Goal: Task Accomplishment & Management: Manage account settings

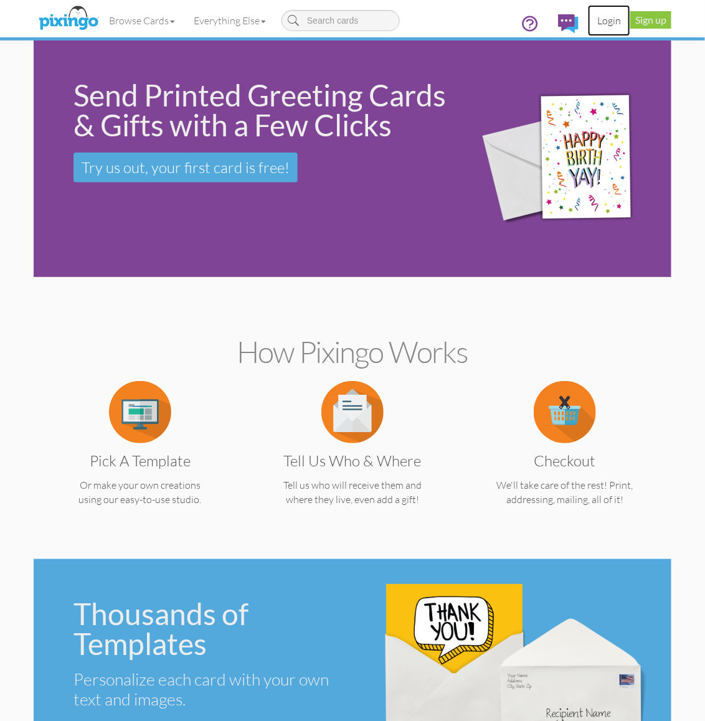
click at [608, 16] on link "Login" at bounding box center [609, 20] width 42 height 31
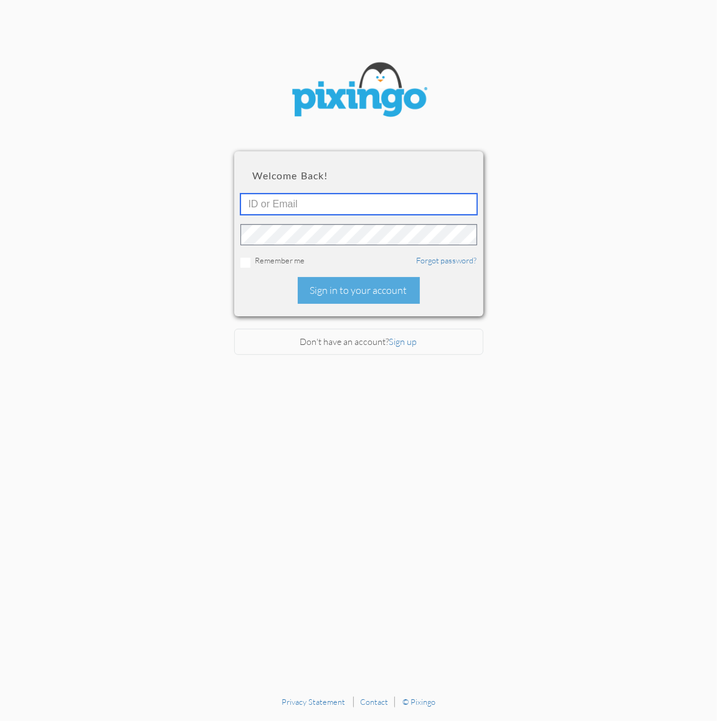
type input "2109"
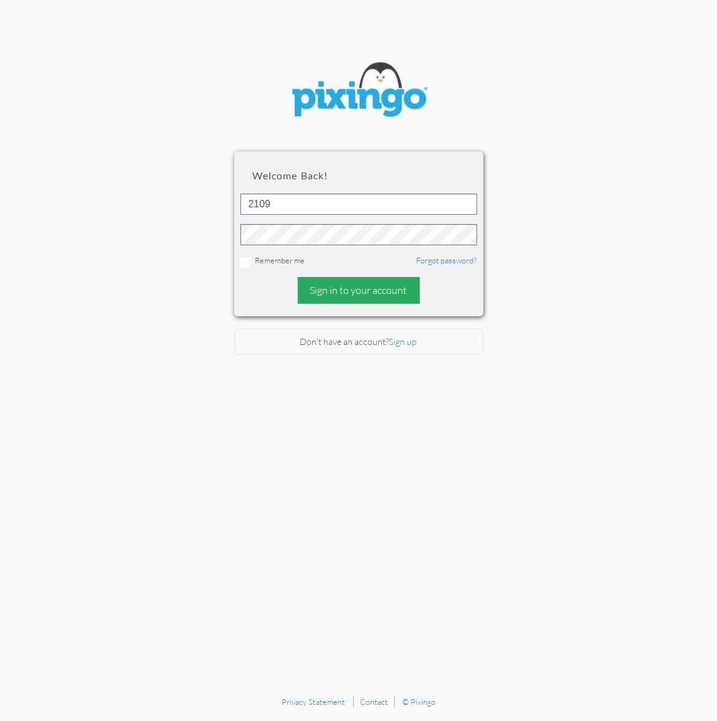
click at [341, 291] on div "Sign in to your account" at bounding box center [359, 290] width 122 height 27
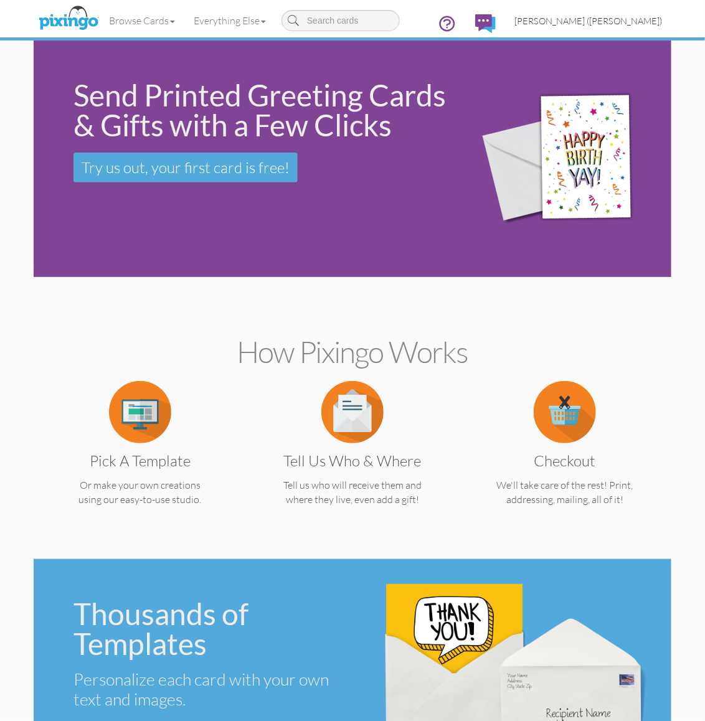
click at [624, 19] on span "[PERSON_NAME] ([PERSON_NAME])" at bounding box center [588, 21] width 148 height 11
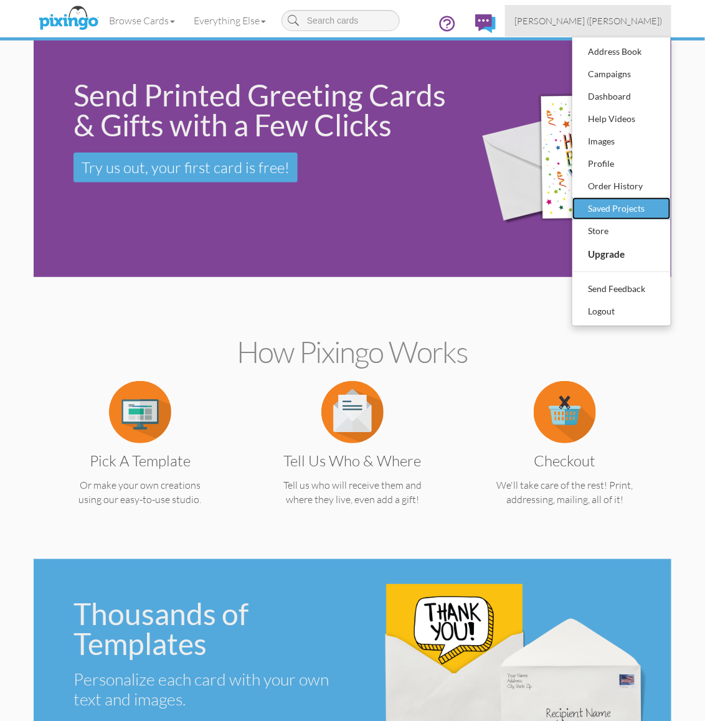
click at [618, 209] on div "Saved Projects" at bounding box center [621, 208] width 73 height 19
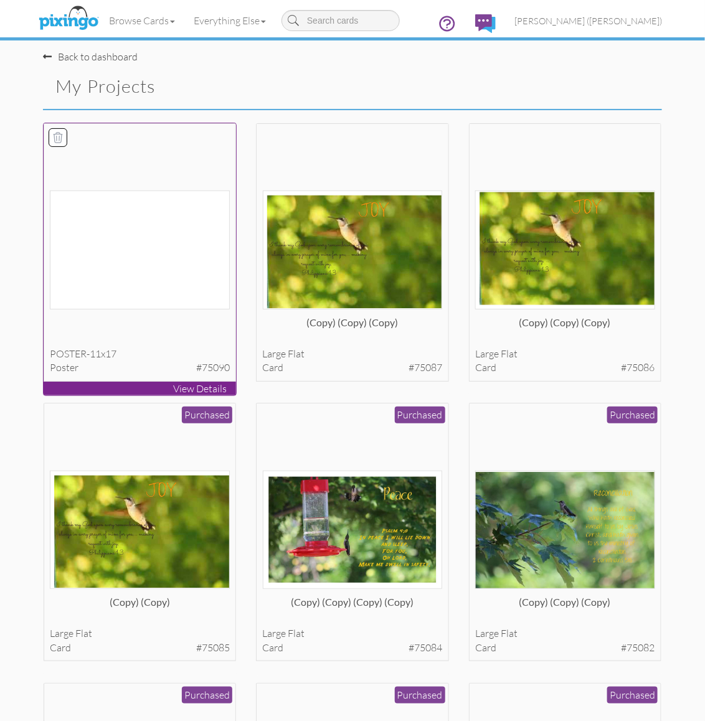
click at [184, 235] on img at bounding box center [140, 250] width 180 height 118
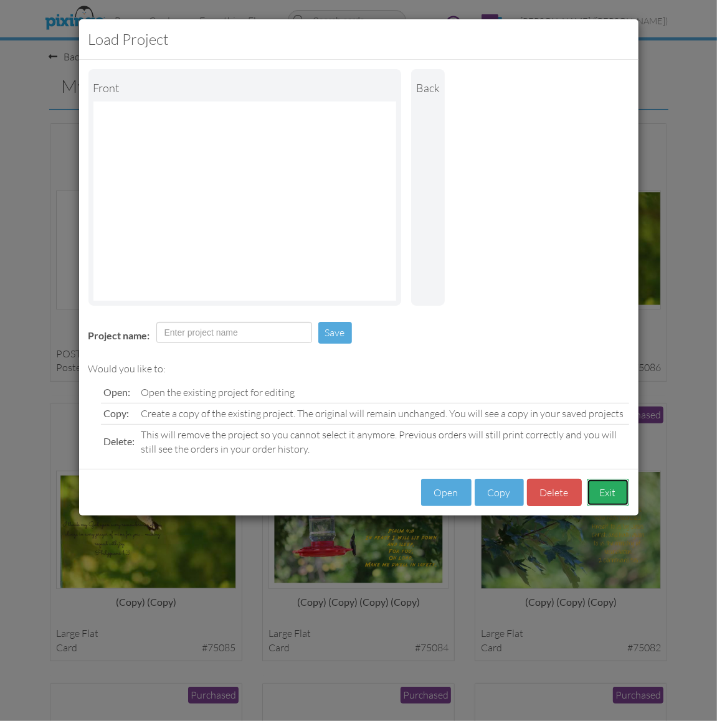
click at [605, 485] on button "Exit" at bounding box center [608, 493] width 42 height 28
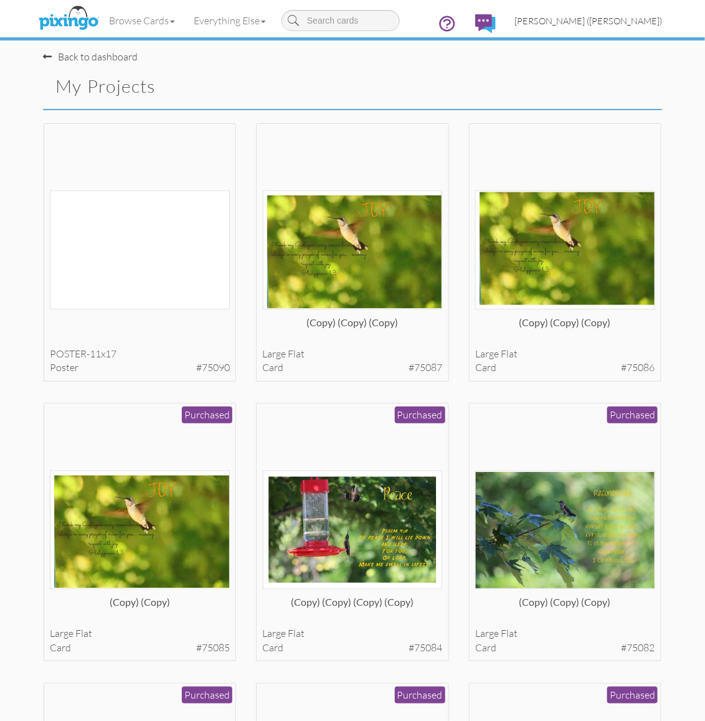
click at [633, 24] on span "[PERSON_NAME] ([PERSON_NAME])" at bounding box center [588, 21] width 148 height 11
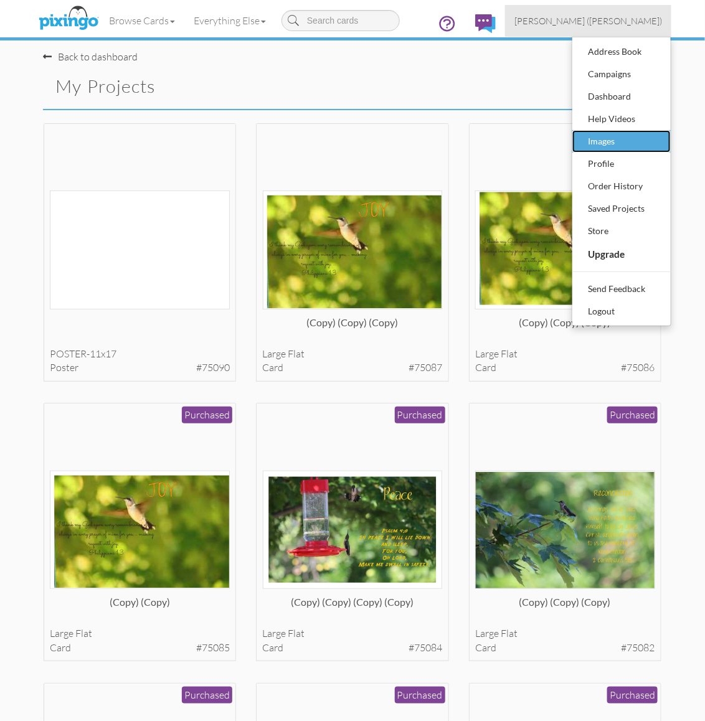
click at [595, 140] on div "Images" at bounding box center [621, 141] width 73 height 19
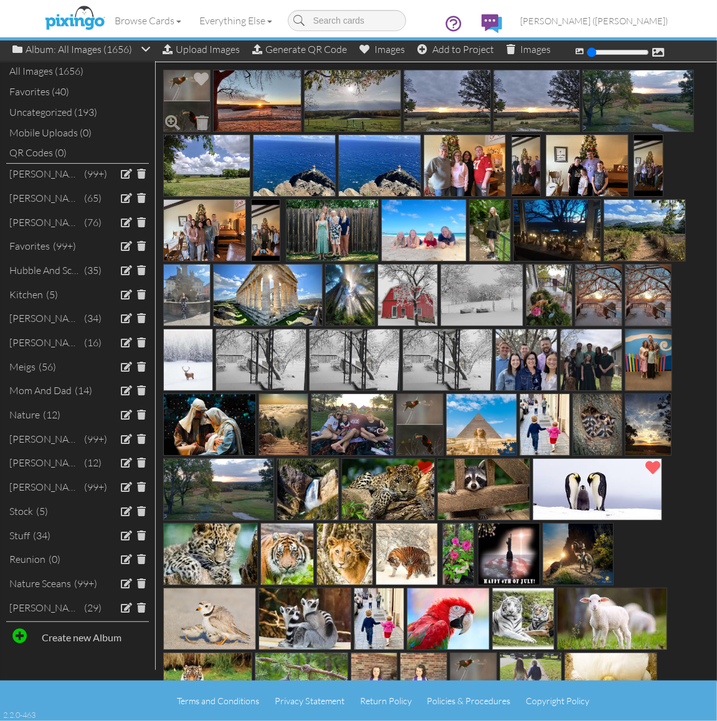
click at [190, 114] on img at bounding box center [186, 101] width 47 height 62
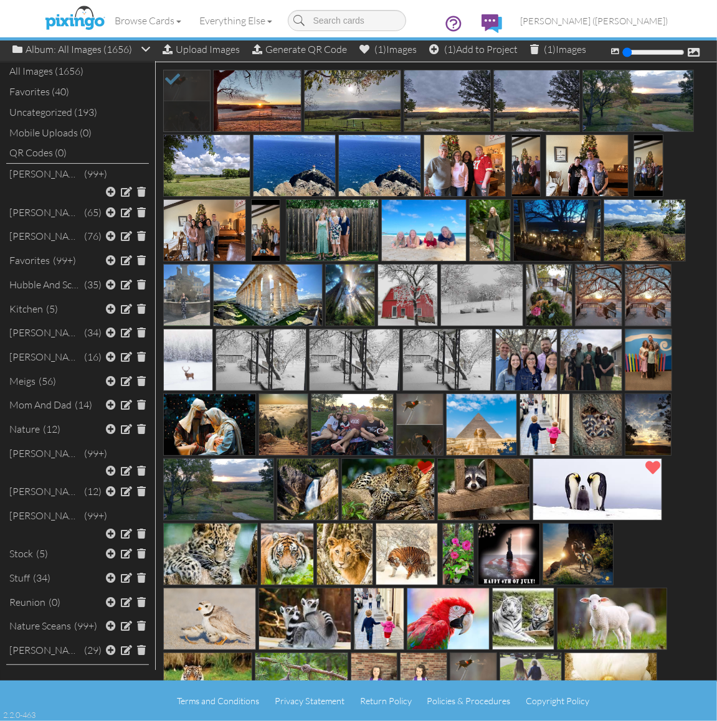
click at [120, 91] on div "Favorites (40)" at bounding box center [77, 92] width 143 height 21
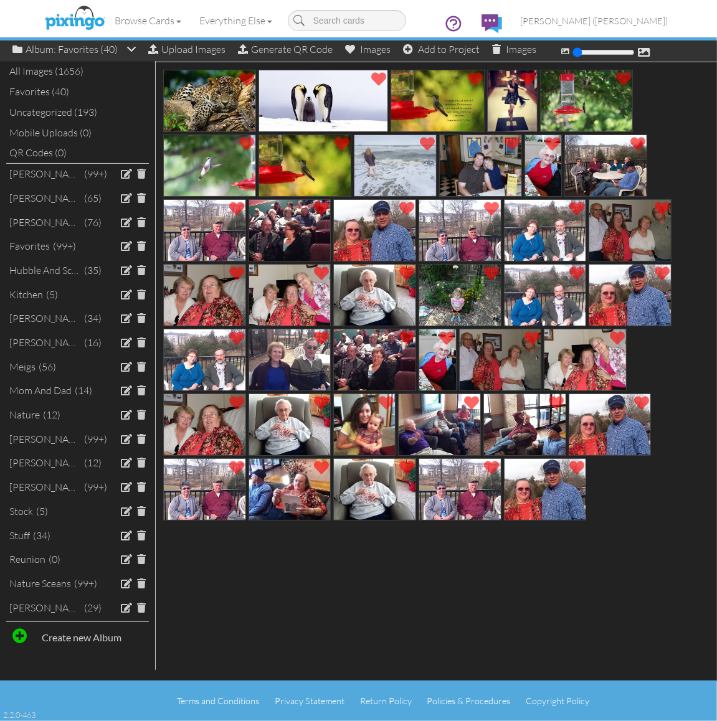
click at [33, 73] on div "All Images (1656)" at bounding box center [77, 71] width 143 height 21
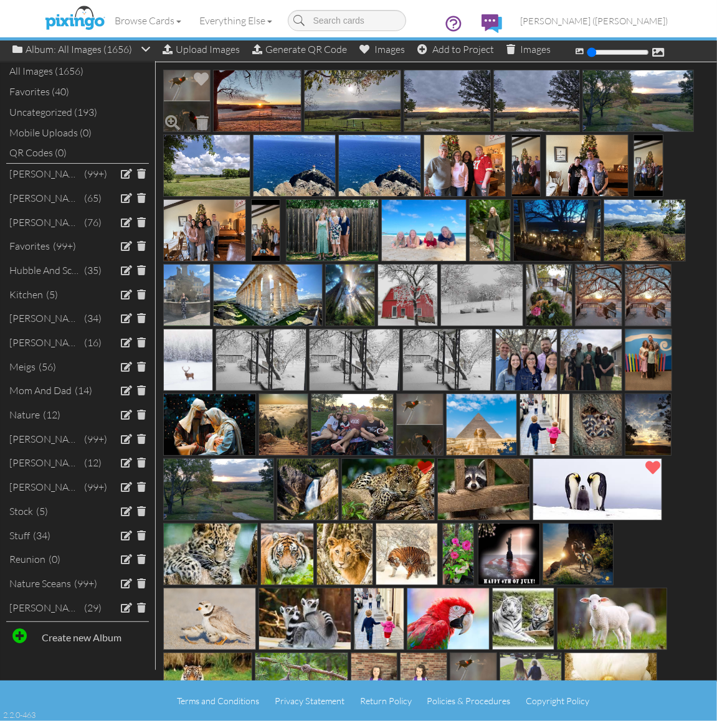
click at [194, 92] on img at bounding box center [186, 101] width 47 height 62
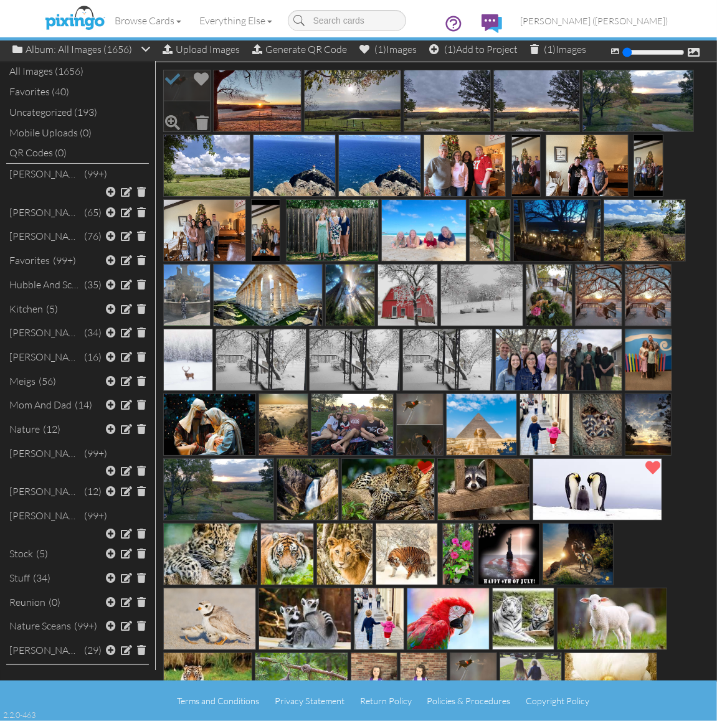
click at [194, 92] on img at bounding box center [186, 101] width 47 height 62
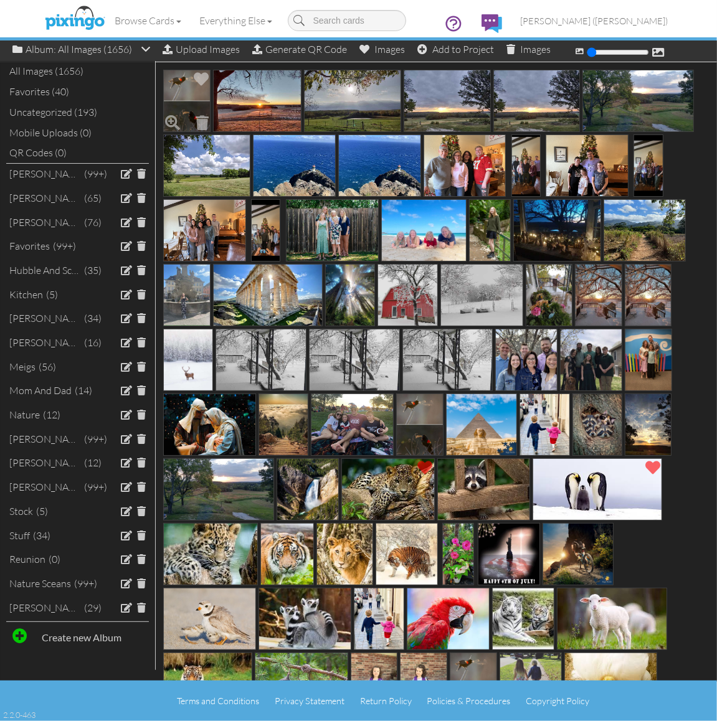
click at [170, 98] on img at bounding box center [186, 101] width 47 height 62
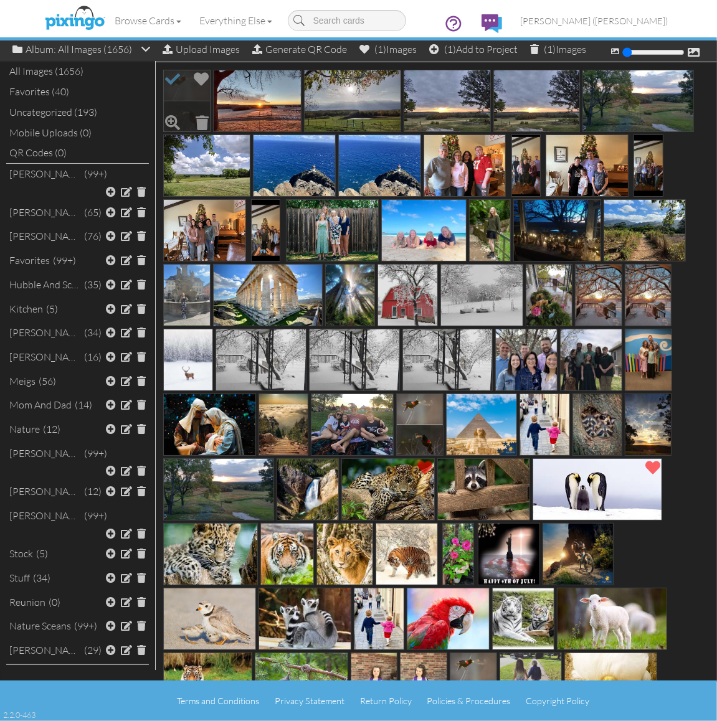
click at [170, 98] on img at bounding box center [186, 101] width 47 height 62
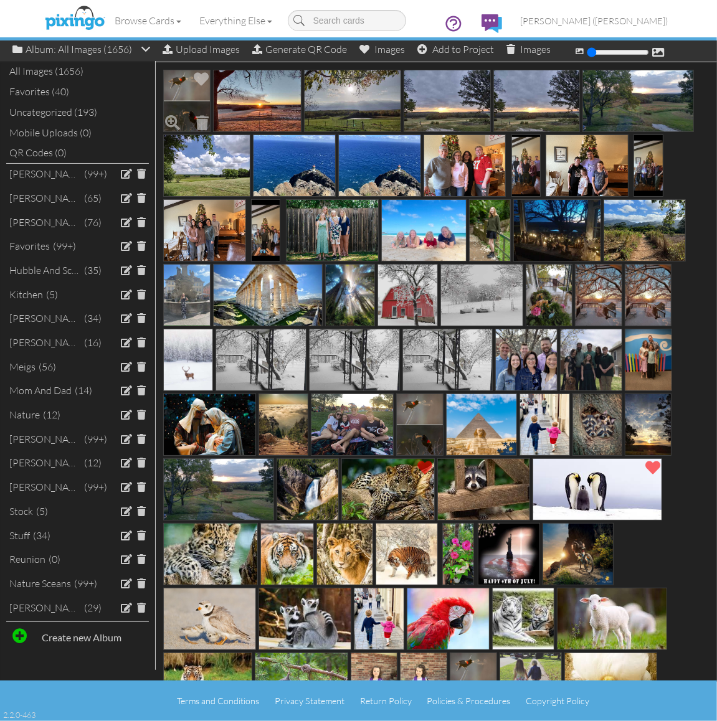
click at [169, 97] on img at bounding box center [186, 101] width 47 height 62
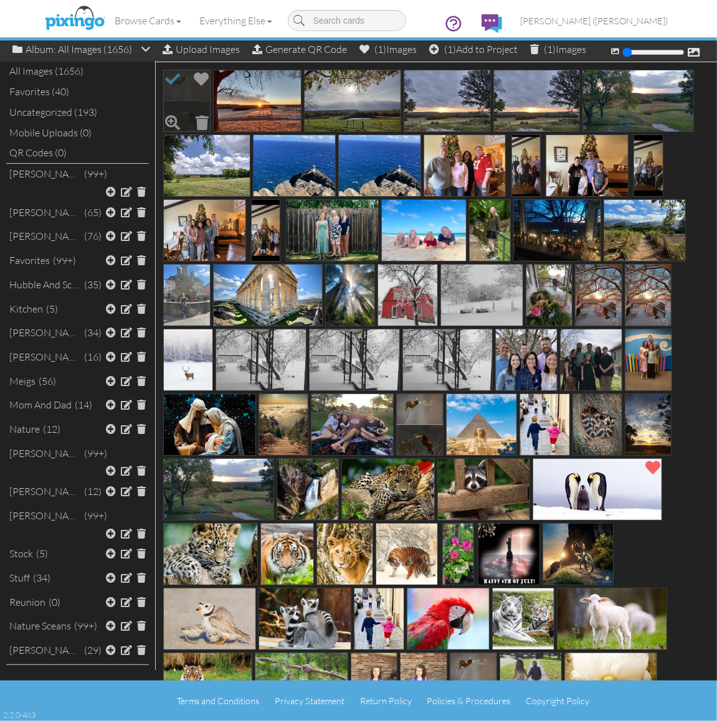
click at [169, 97] on img at bounding box center [186, 101] width 47 height 62
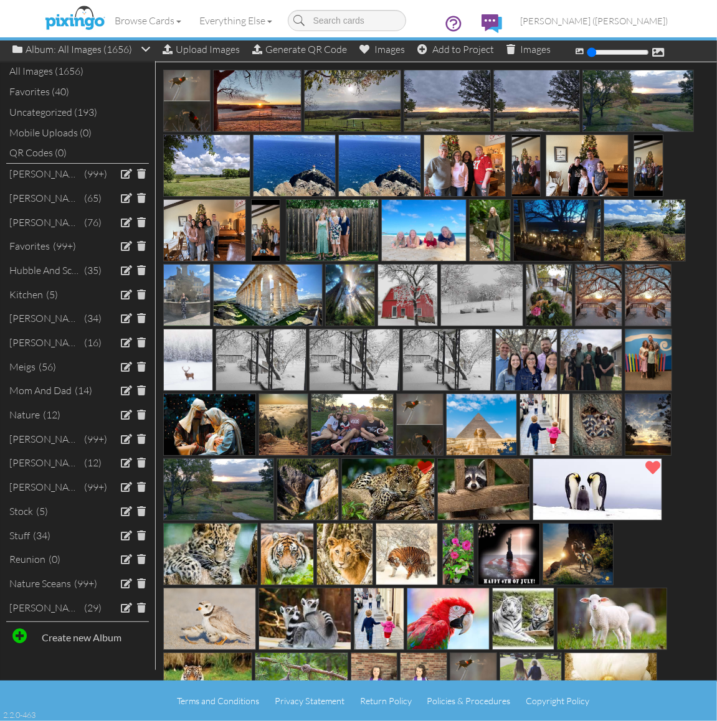
click at [38, 72] on div "All Images (1656)" at bounding box center [77, 71] width 143 height 21
click at [201, 73] on span at bounding box center [201, 79] width 21 height 21
click at [44, 91] on div "Favorites (41)" at bounding box center [77, 92] width 143 height 21
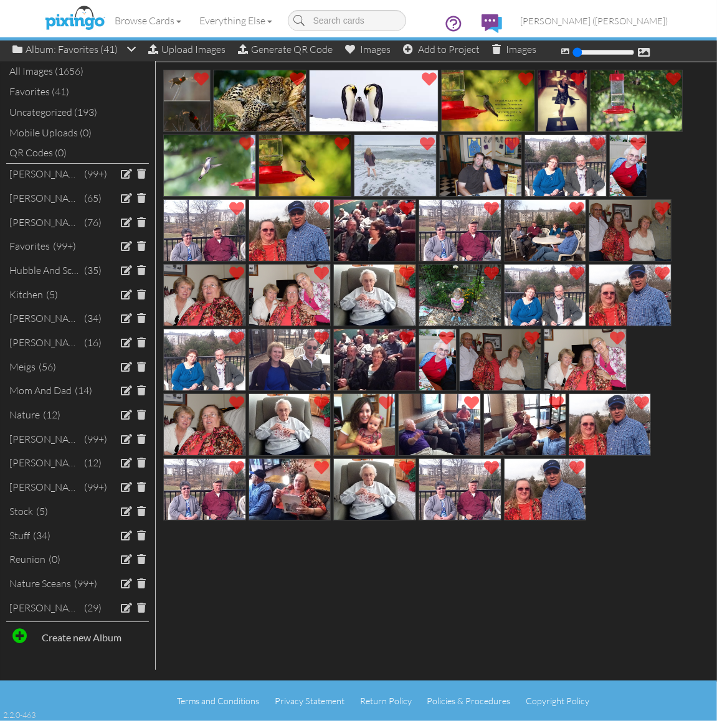
click at [63, 66] on div "All Images (1656)" at bounding box center [77, 71] width 143 height 21
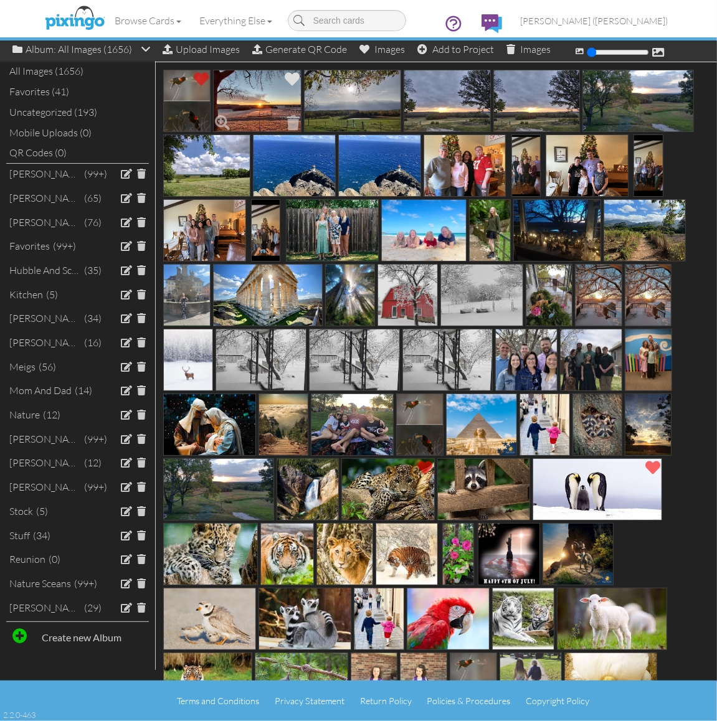
click at [287, 73] on span at bounding box center [292, 79] width 21 height 21
click at [385, 75] on span at bounding box center [391, 79] width 21 height 21
click at [481, 76] on span at bounding box center [481, 79] width 21 height 21
click at [571, 73] on span at bounding box center [570, 79] width 21 height 21
click at [680, 75] on span at bounding box center [684, 79] width 21 height 21
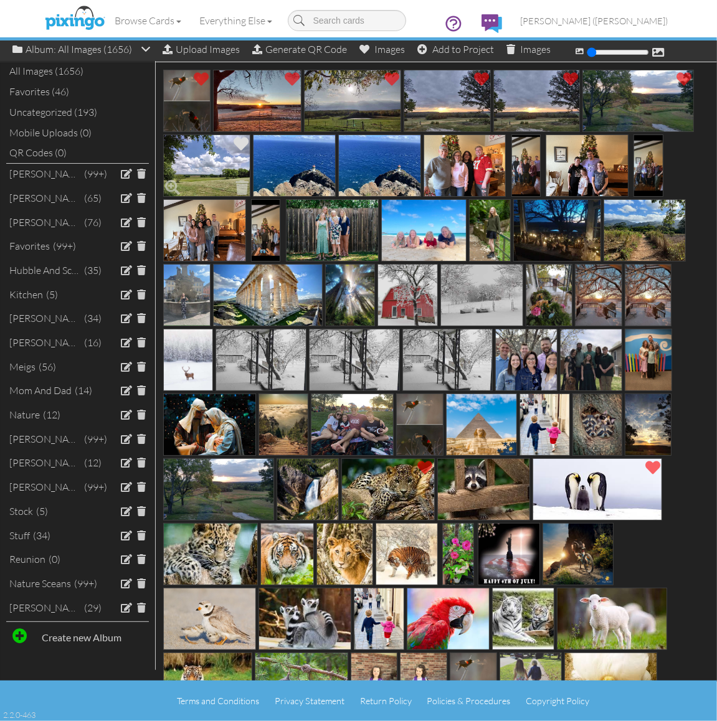
click at [242, 140] on span at bounding box center [240, 143] width 21 height 21
click at [30, 95] on div "Favorites (47)" at bounding box center [77, 92] width 143 height 21
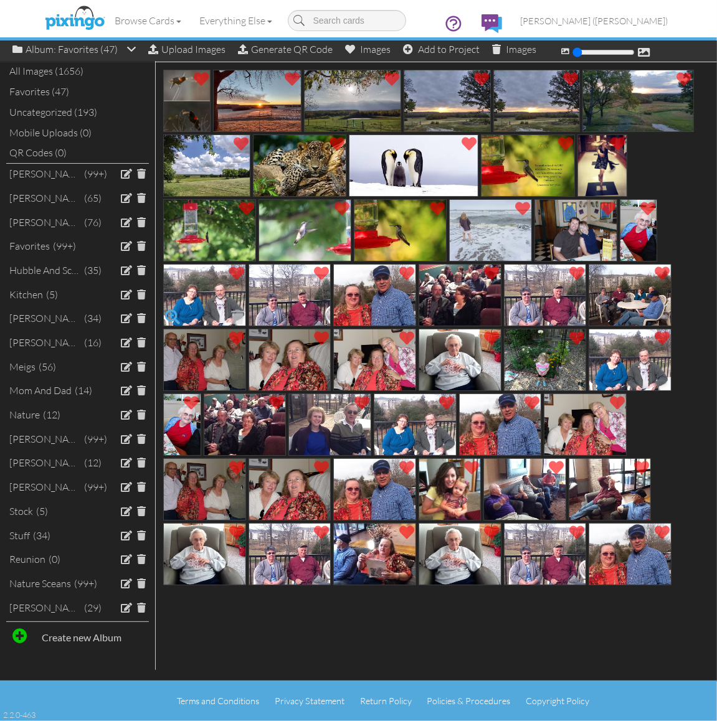
click at [167, 316] on span at bounding box center [172, 316] width 21 height 21
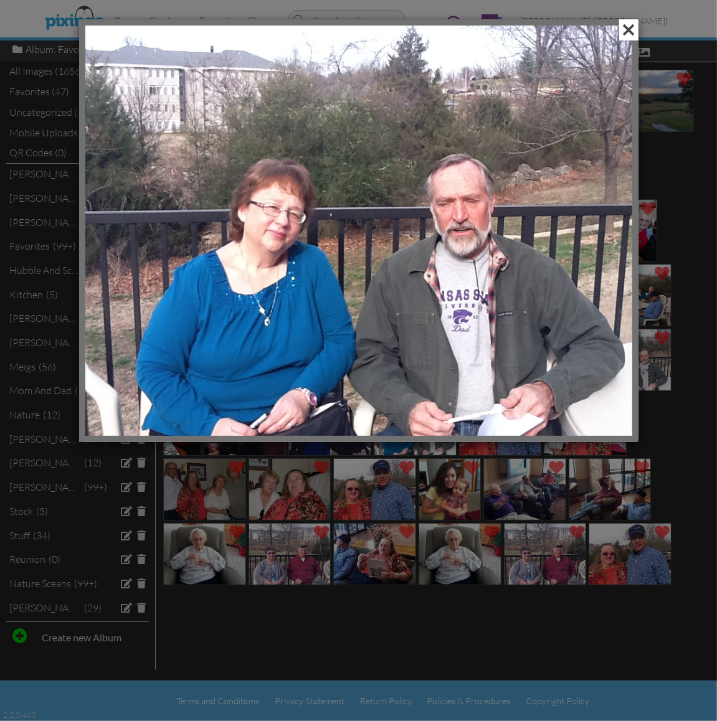
click at [632, 28] on span at bounding box center [628, 29] width 19 height 21
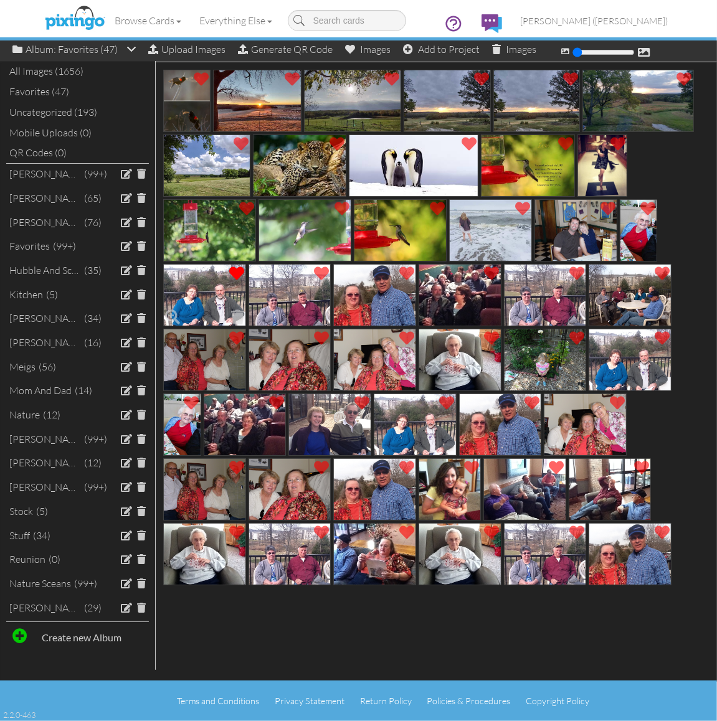
click at [231, 272] on span at bounding box center [236, 273] width 21 height 21
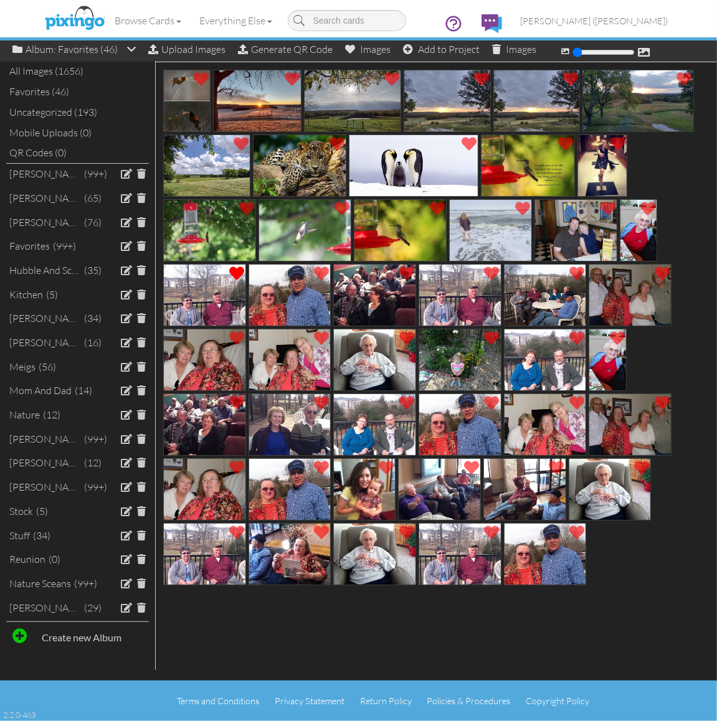
click at [235, 273] on span at bounding box center [236, 273] width 21 height 21
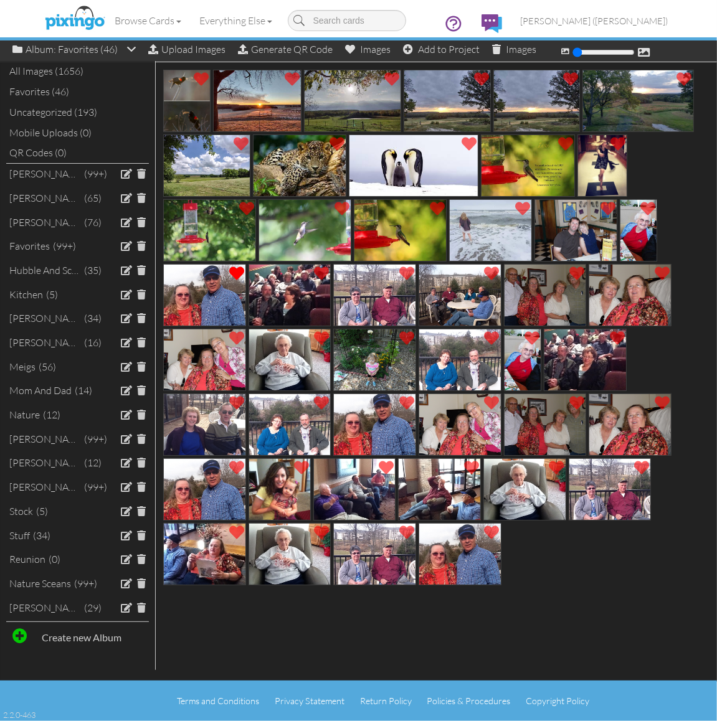
click at [235, 273] on span at bounding box center [236, 273] width 21 height 21
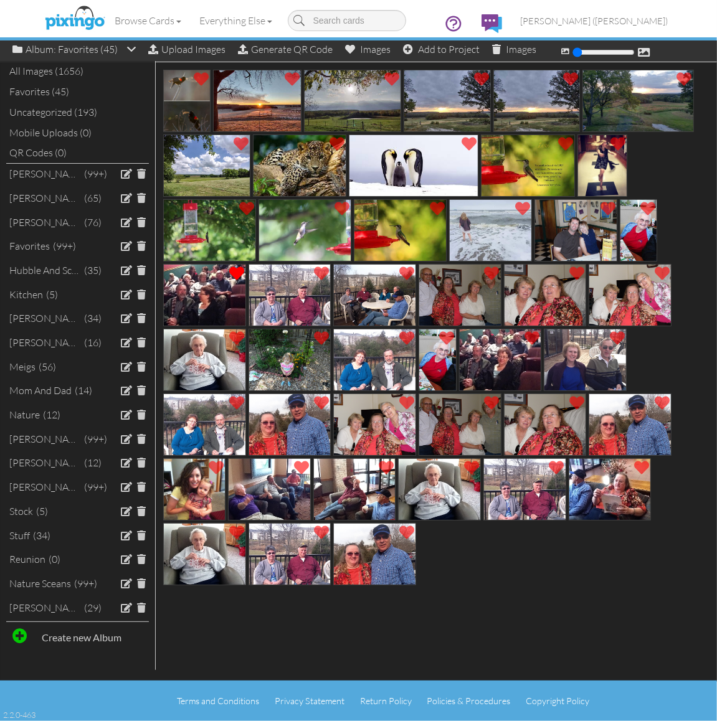
click at [235, 273] on span at bounding box center [236, 273] width 21 height 21
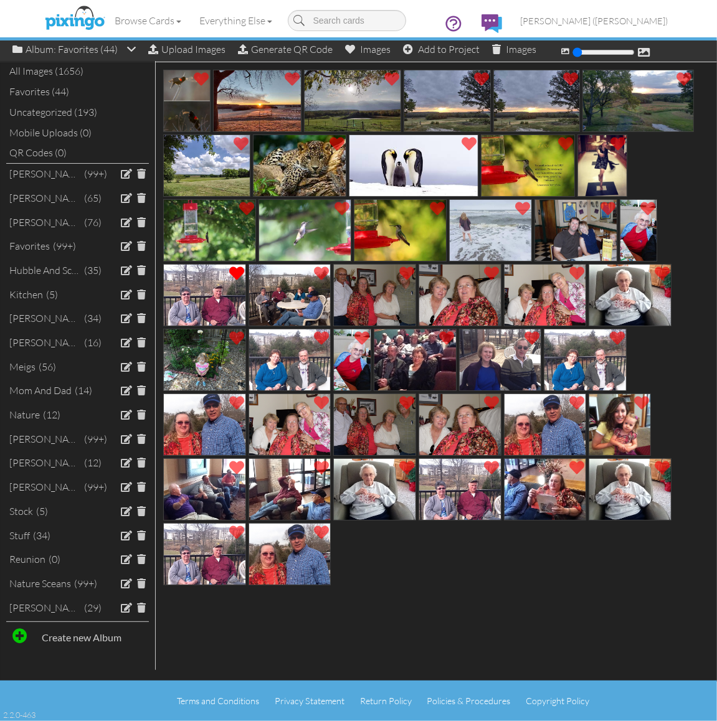
click at [235, 273] on span at bounding box center [236, 273] width 21 height 21
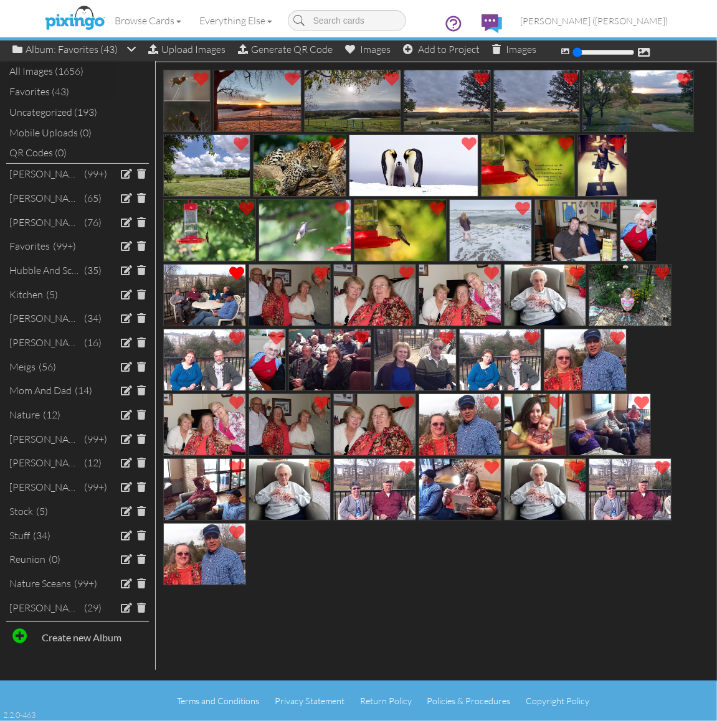
click at [235, 273] on span at bounding box center [236, 273] width 21 height 21
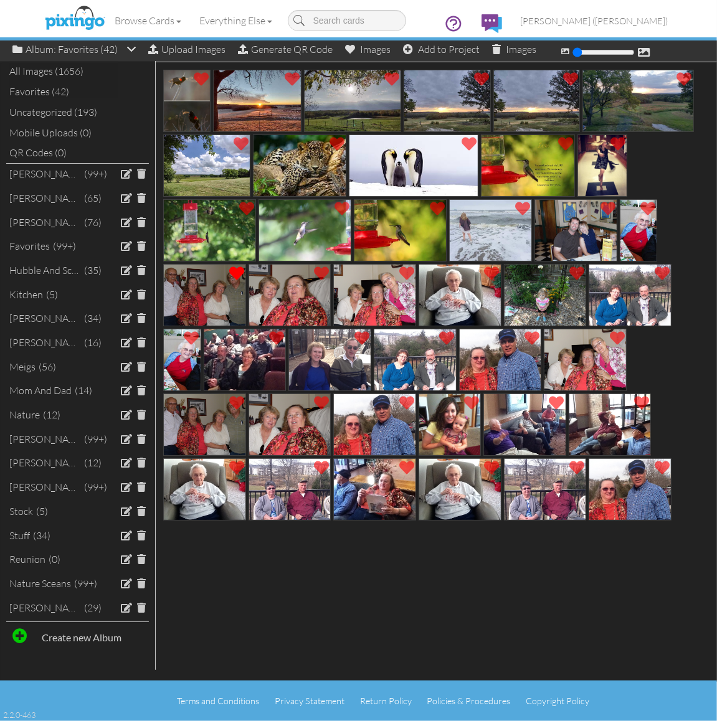
click at [235, 273] on span at bounding box center [236, 273] width 21 height 21
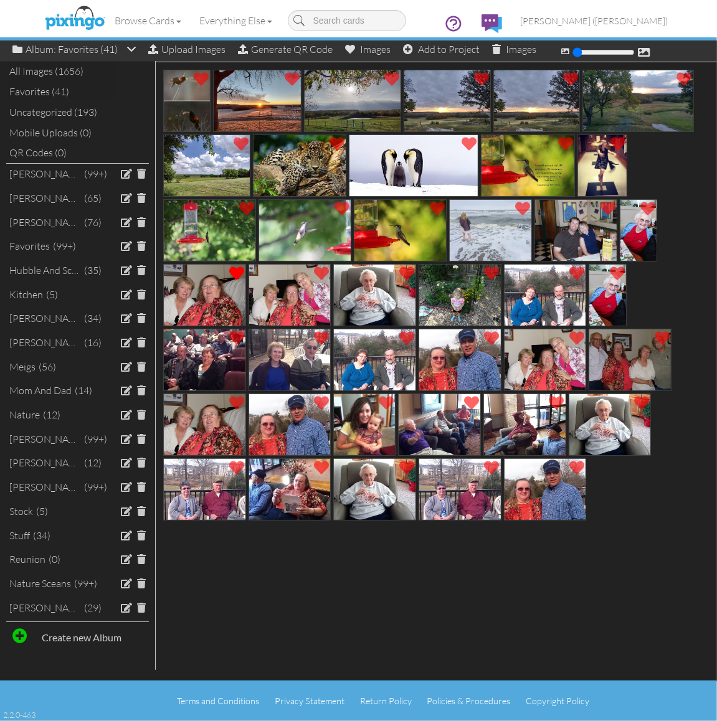
click at [235, 273] on span at bounding box center [236, 273] width 21 height 21
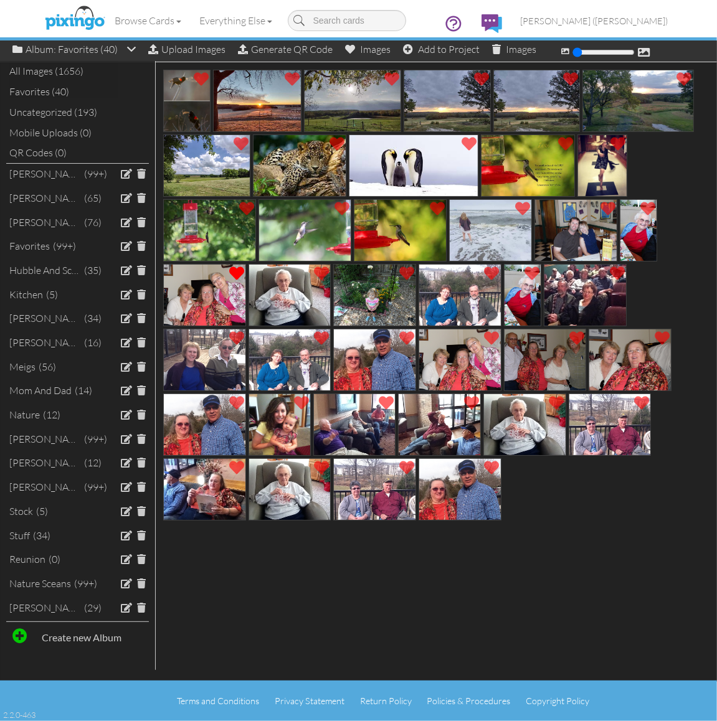
click at [235, 273] on span at bounding box center [236, 273] width 21 height 21
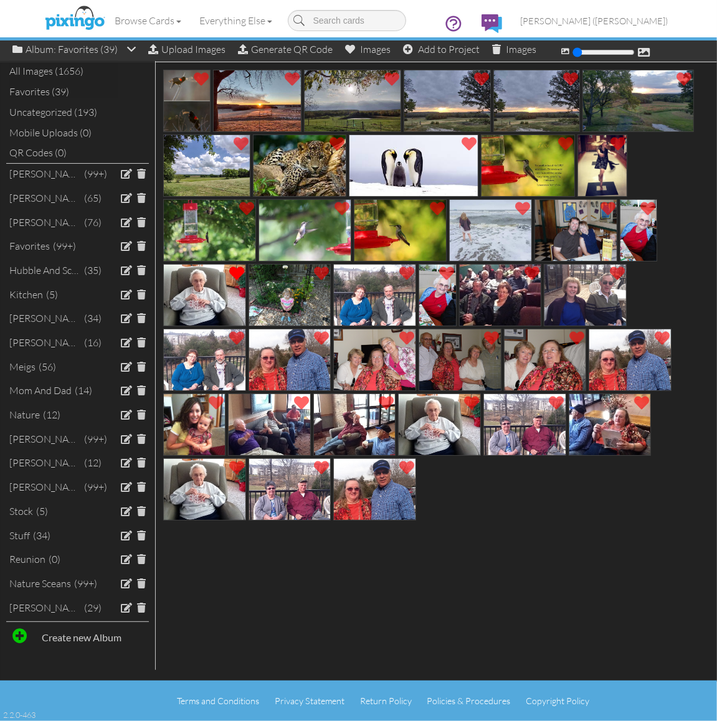
click at [235, 273] on span at bounding box center [236, 273] width 21 height 21
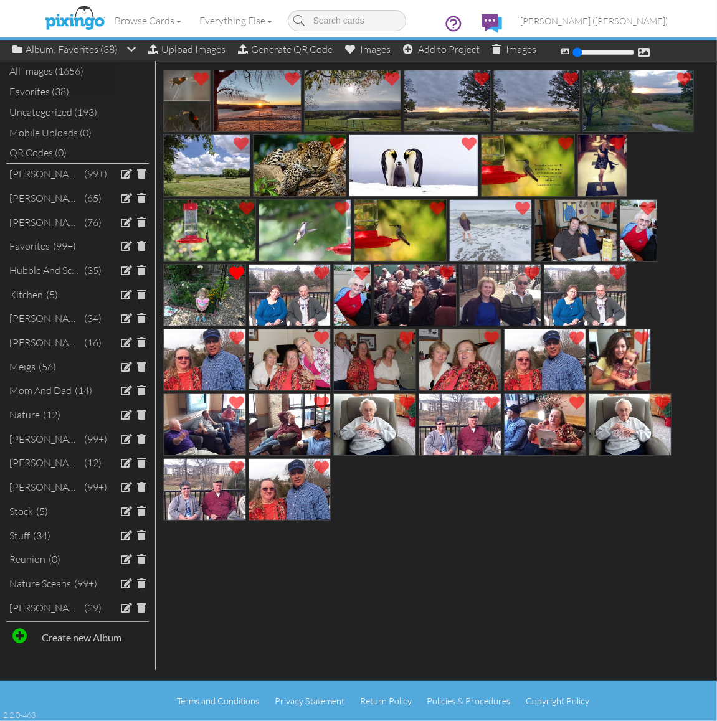
click at [235, 273] on span at bounding box center [236, 273] width 21 height 21
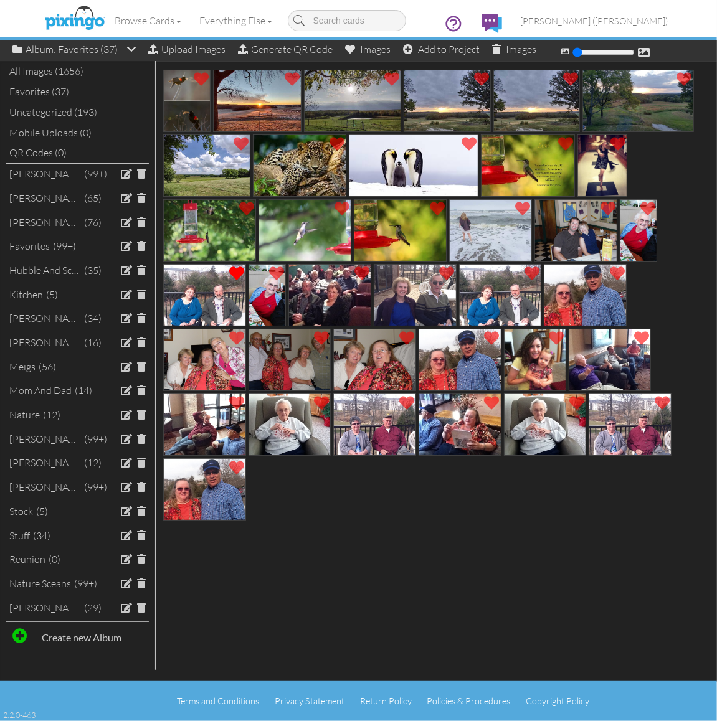
click at [235, 273] on span at bounding box center [236, 273] width 21 height 21
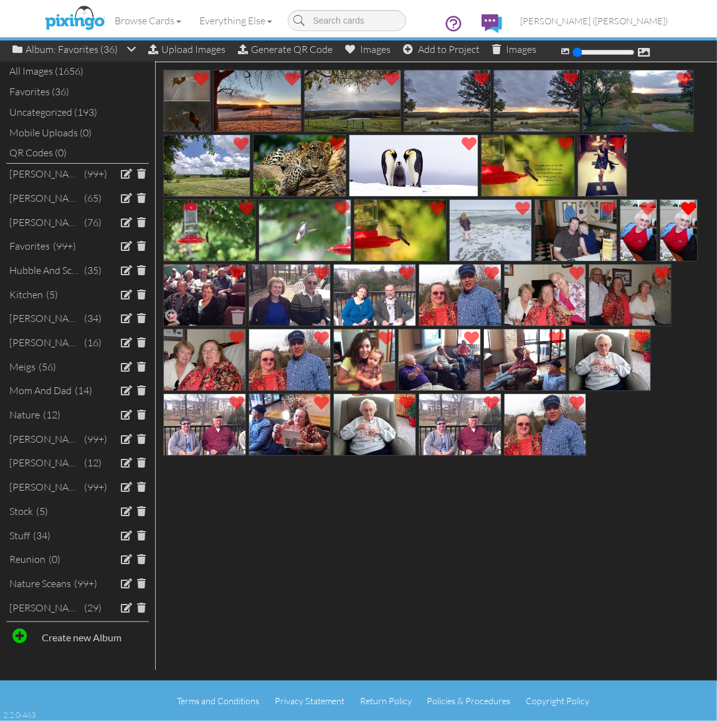
click at [235, 273] on span at bounding box center [236, 273] width 21 height 21
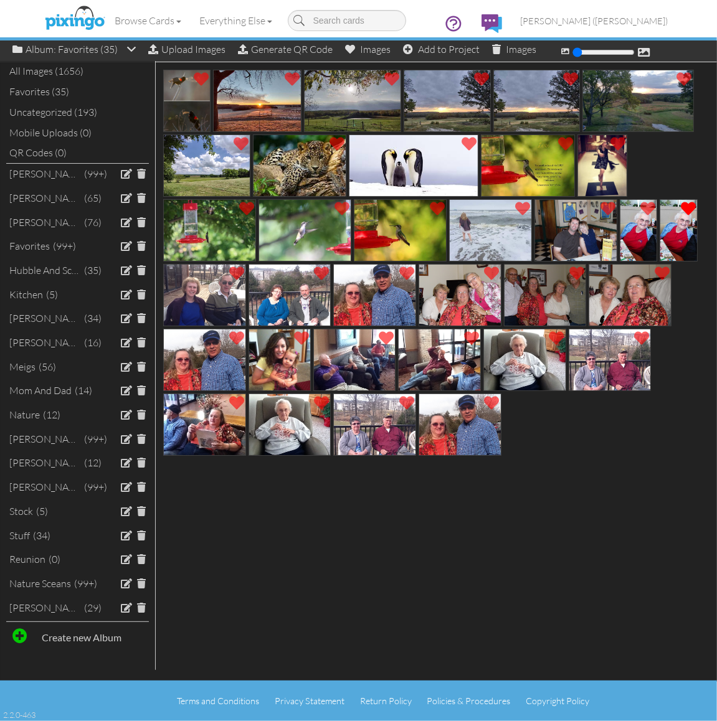
click at [235, 273] on span at bounding box center [236, 273] width 21 height 21
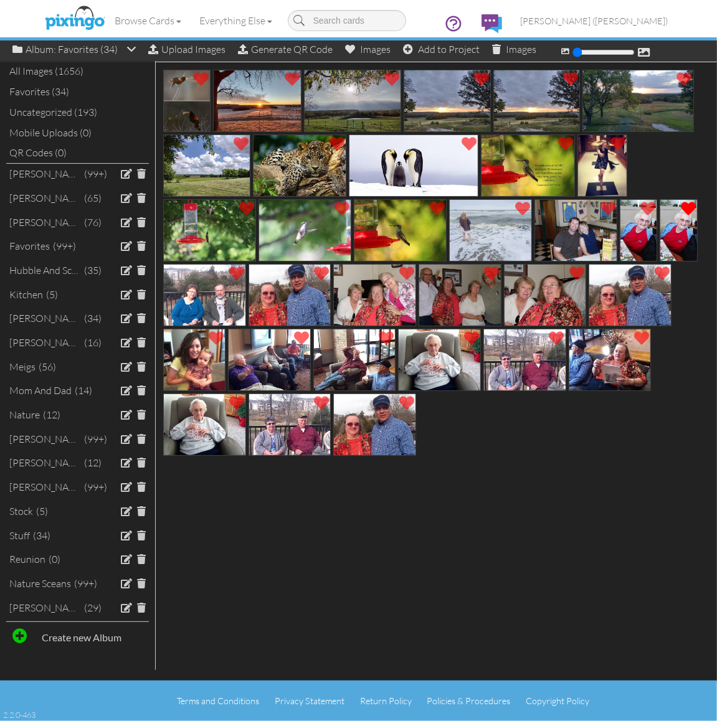
click at [235, 273] on span at bounding box center [236, 273] width 21 height 21
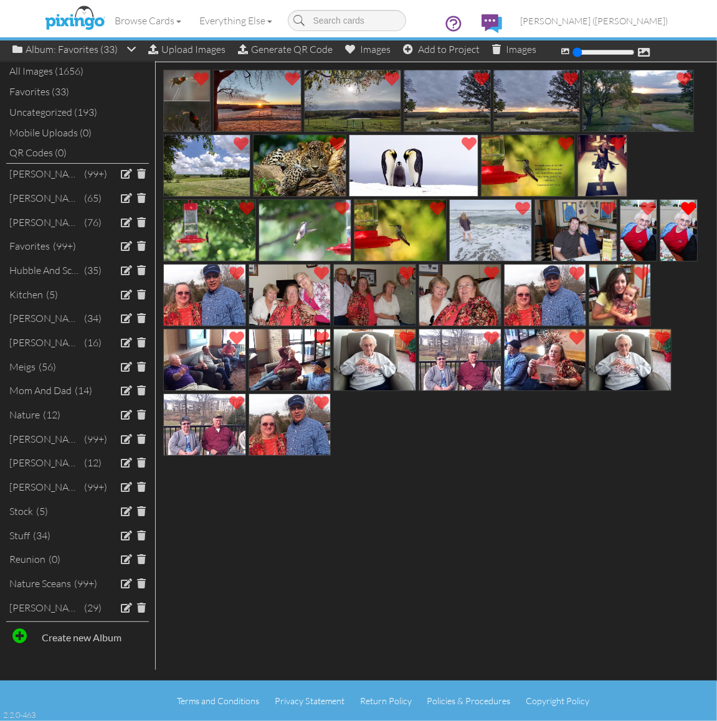
click at [235, 273] on span at bounding box center [236, 273] width 21 height 21
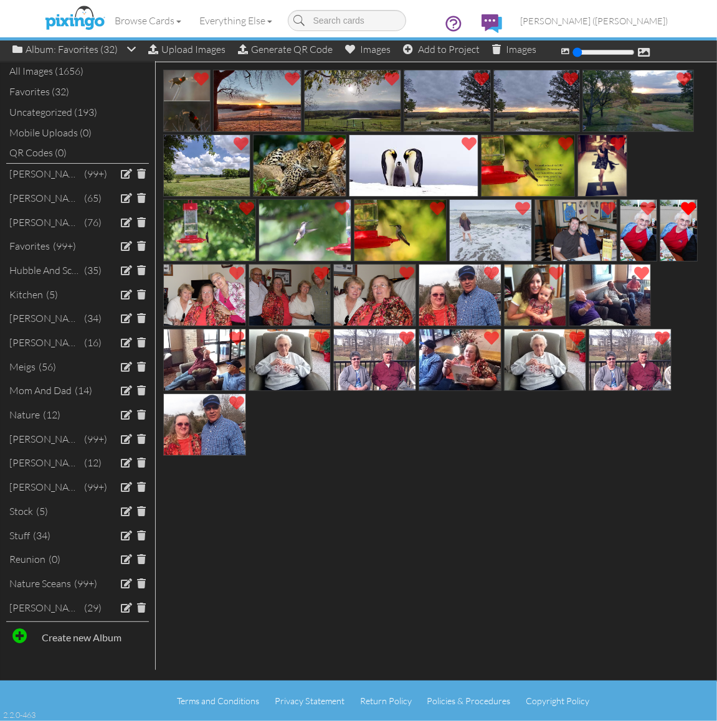
click at [235, 273] on span at bounding box center [236, 273] width 21 height 21
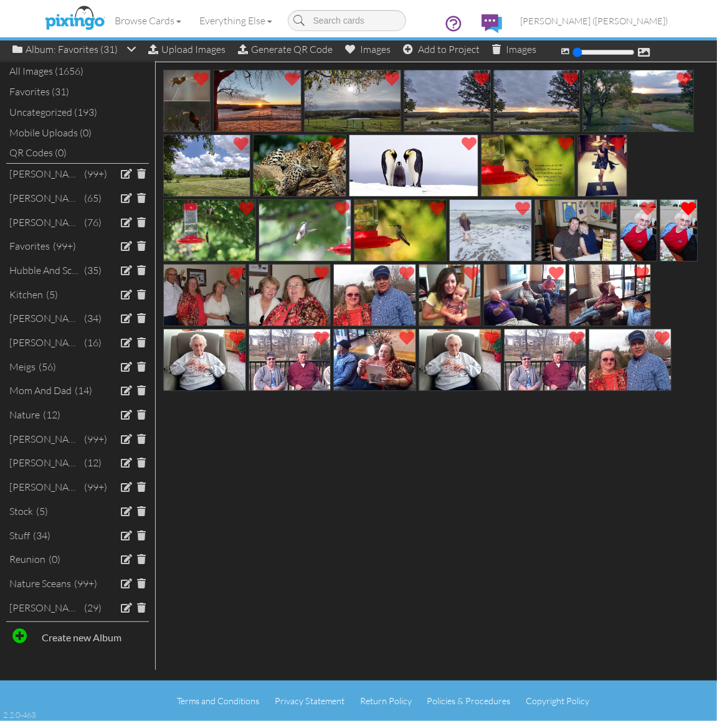
click at [235, 273] on span at bounding box center [236, 273] width 21 height 21
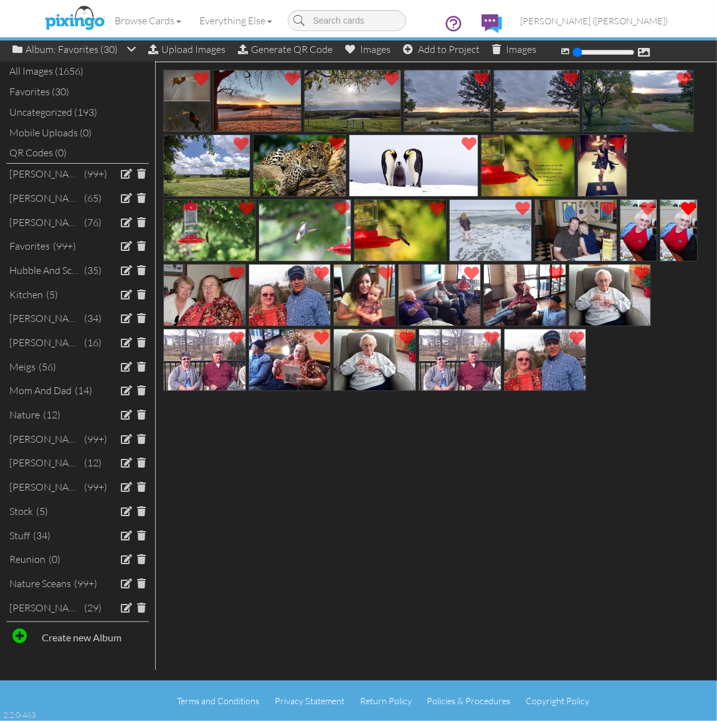
click at [235, 273] on span at bounding box center [236, 273] width 21 height 21
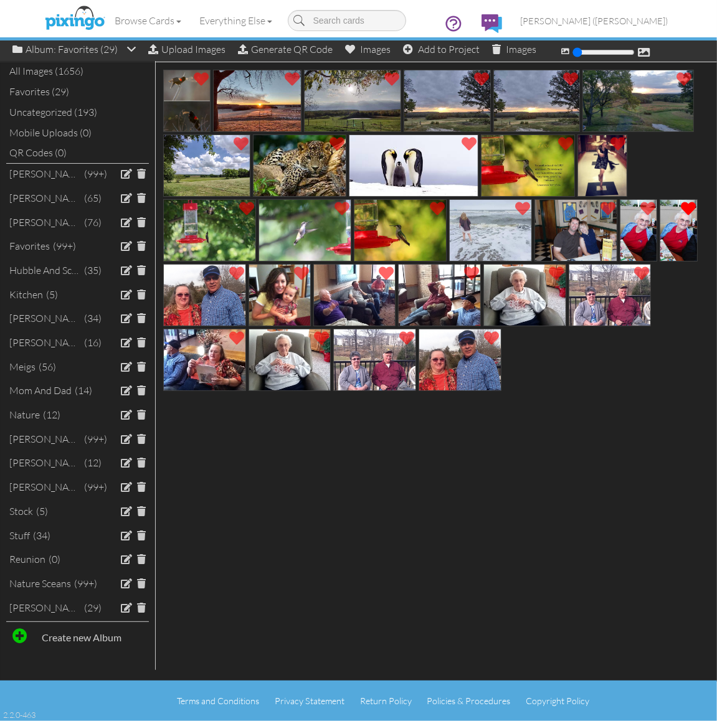
click at [235, 273] on span at bounding box center [236, 273] width 21 height 21
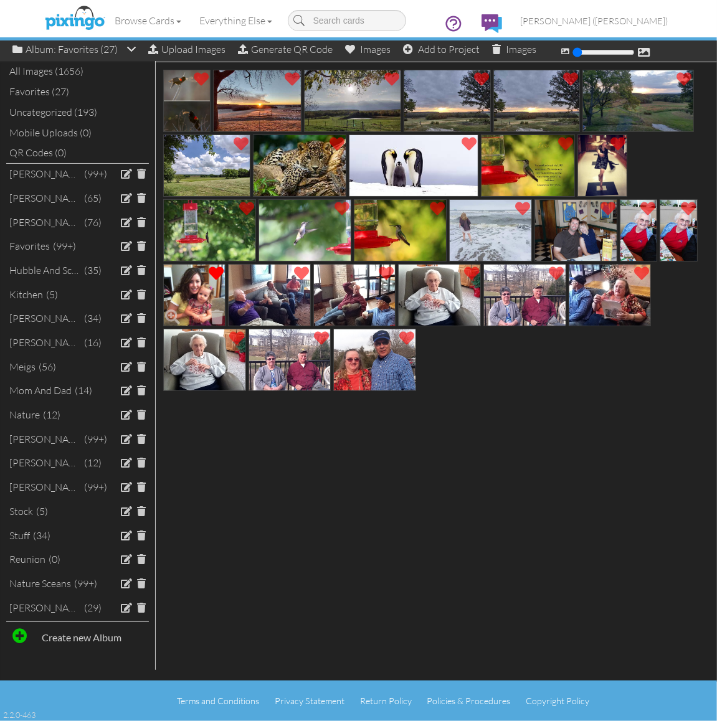
click at [216, 276] on span at bounding box center [216, 273] width 21 height 21
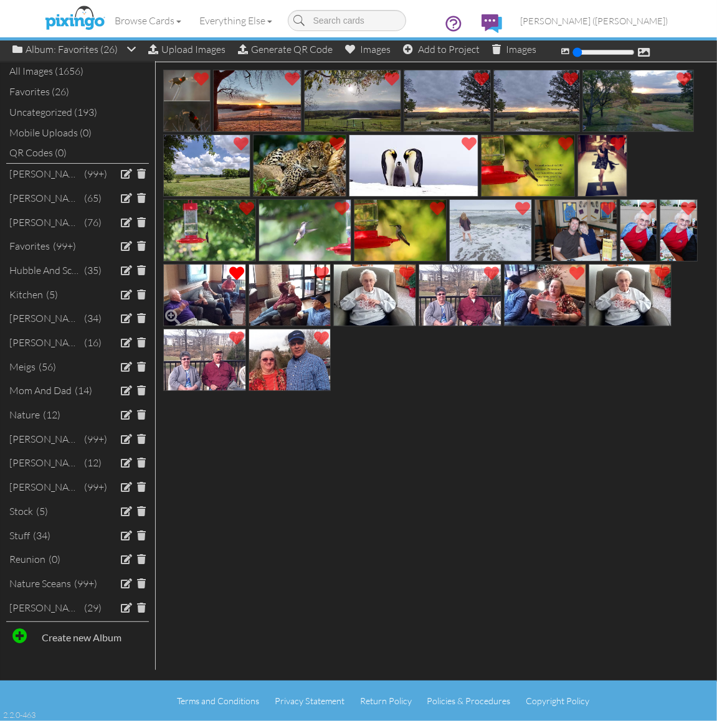
click at [229, 271] on span at bounding box center [236, 273] width 21 height 21
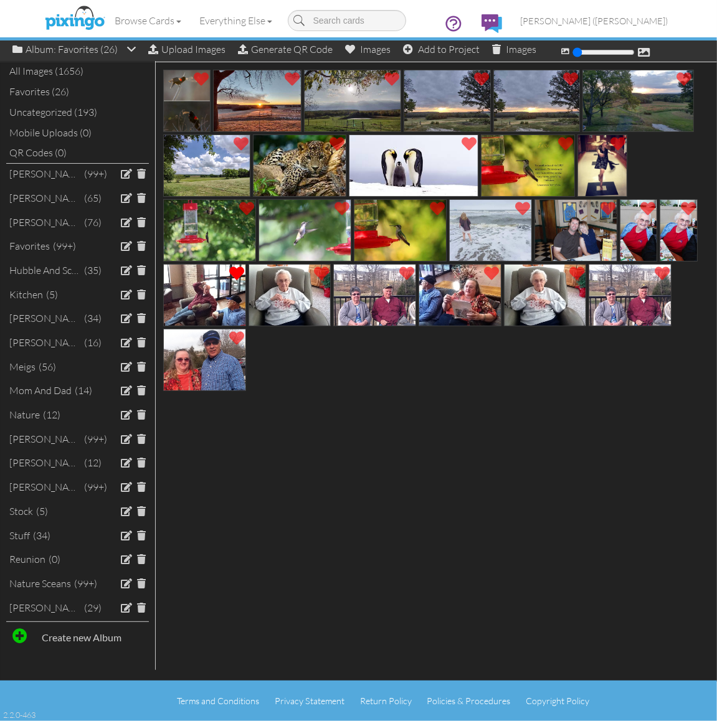
click at [229, 271] on span at bounding box center [236, 273] width 21 height 21
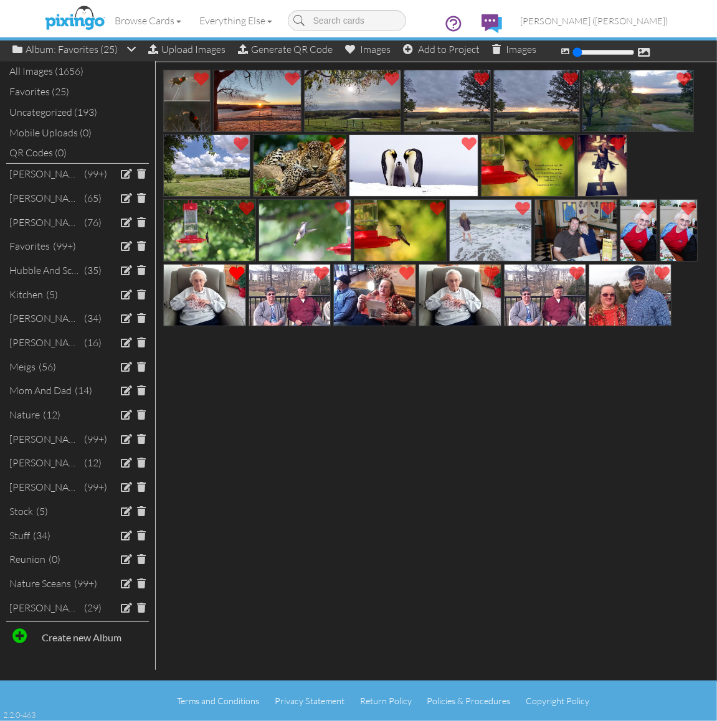
click at [235, 270] on span at bounding box center [236, 273] width 21 height 21
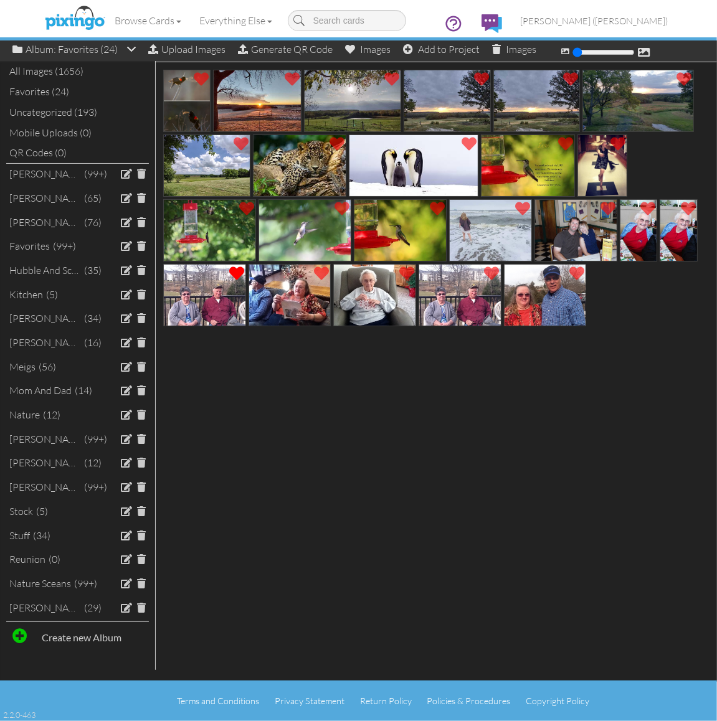
click at [235, 270] on span at bounding box center [236, 273] width 21 height 21
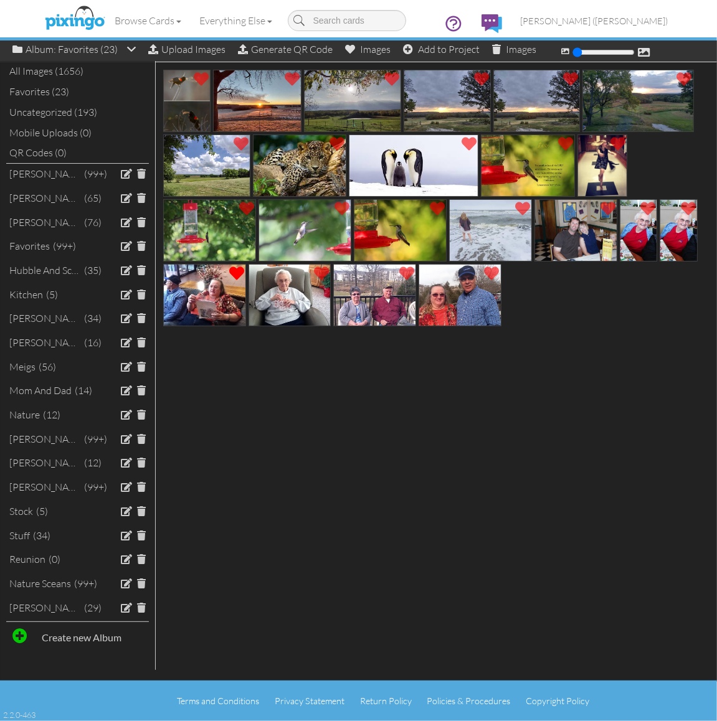
click at [235, 270] on span at bounding box center [236, 273] width 21 height 21
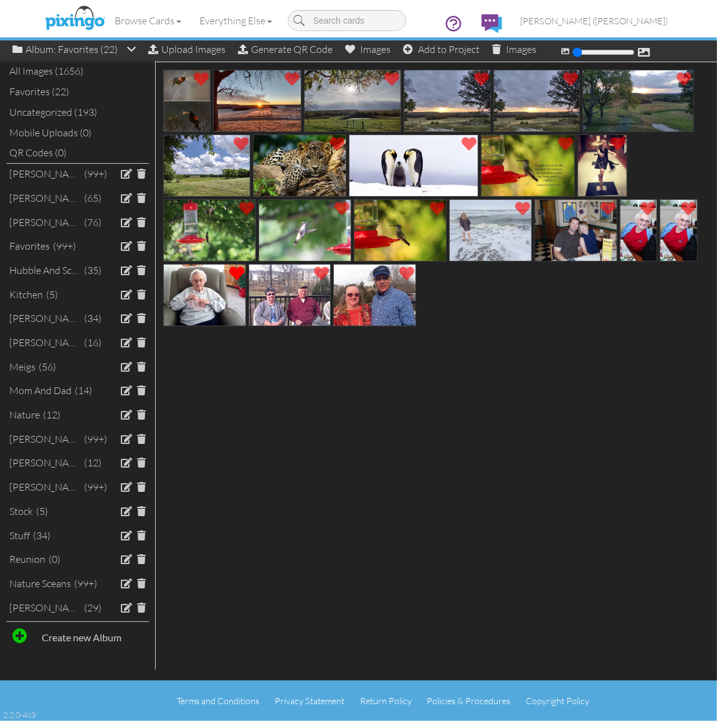
click at [235, 270] on span at bounding box center [236, 273] width 21 height 21
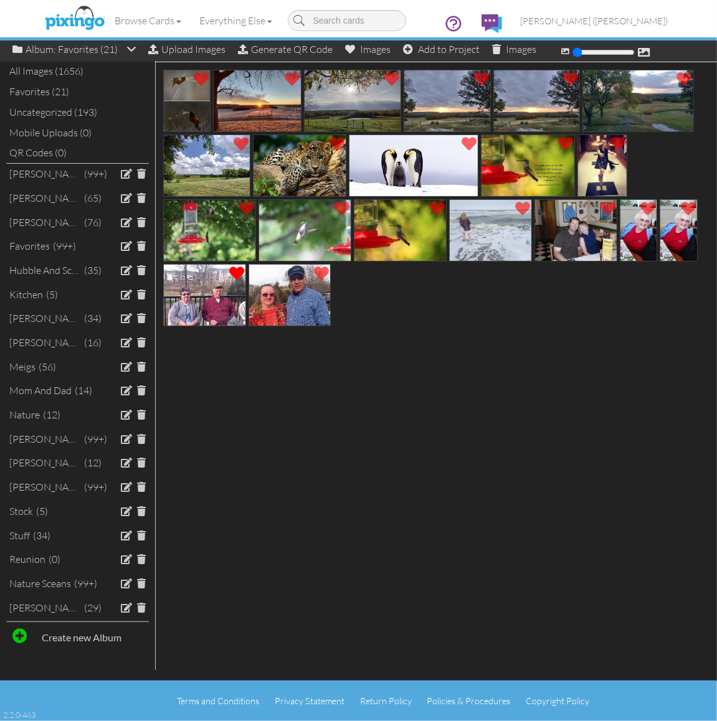
click at [235, 270] on span at bounding box center [236, 273] width 21 height 21
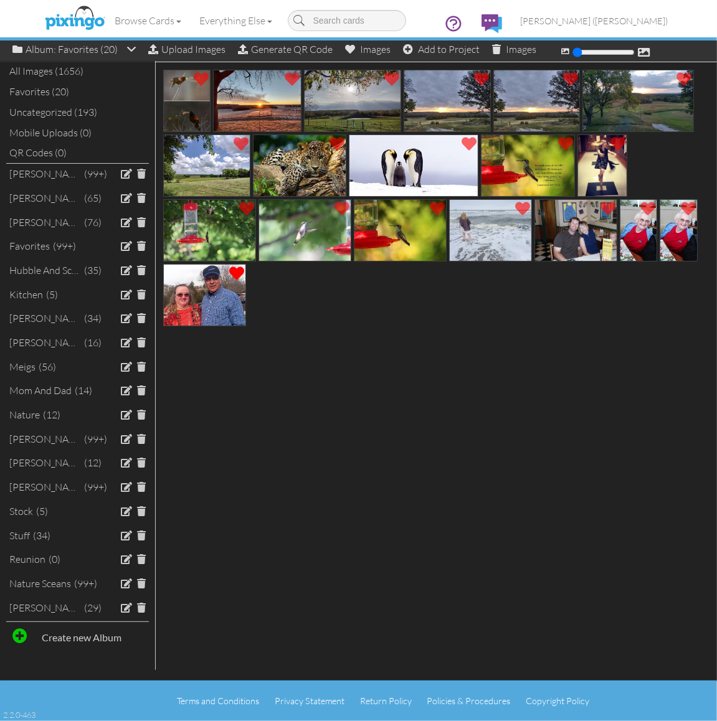
click at [235, 270] on span at bounding box center [236, 273] width 21 height 21
click at [643, 204] on span at bounding box center [647, 208] width 21 height 21
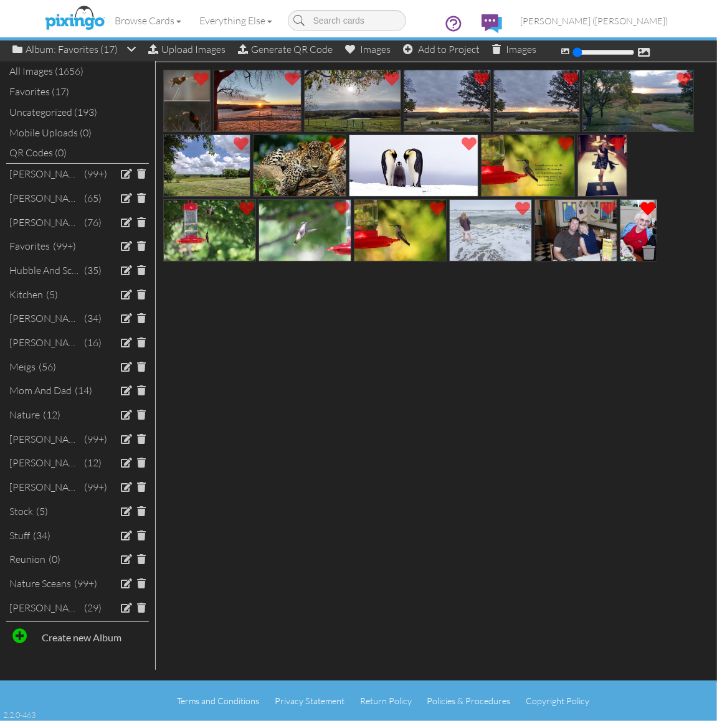
click at [648, 206] on span at bounding box center [647, 208] width 21 height 21
click at [608, 204] on span at bounding box center [607, 208] width 21 height 21
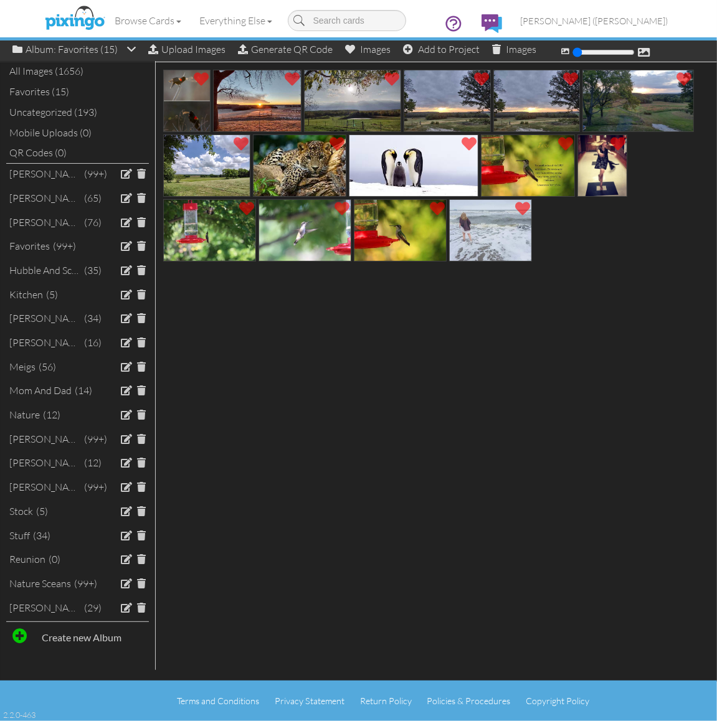
click at [67, 72] on div "All Images (1656)" at bounding box center [77, 71] width 143 height 21
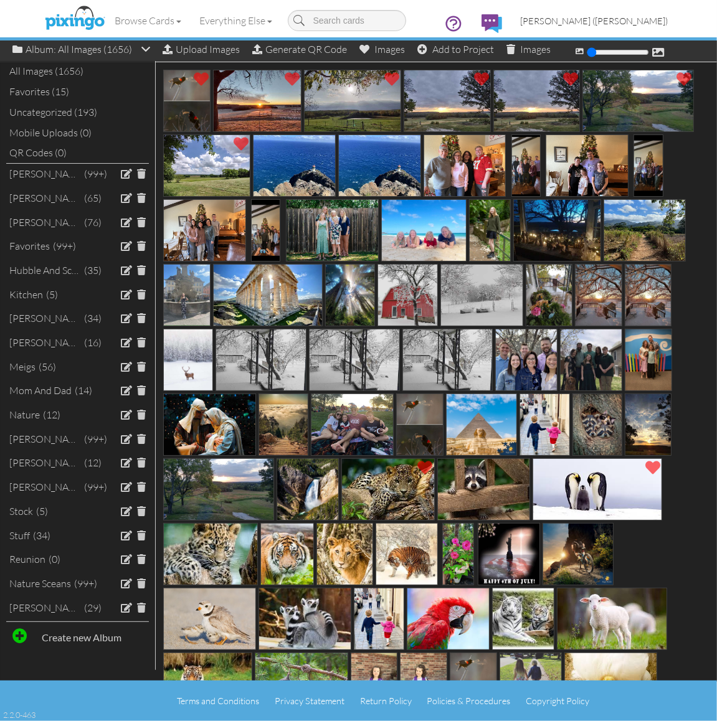
click at [630, 21] on span "[PERSON_NAME] ([PERSON_NAME])" at bounding box center [595, 21] width 148 height 11
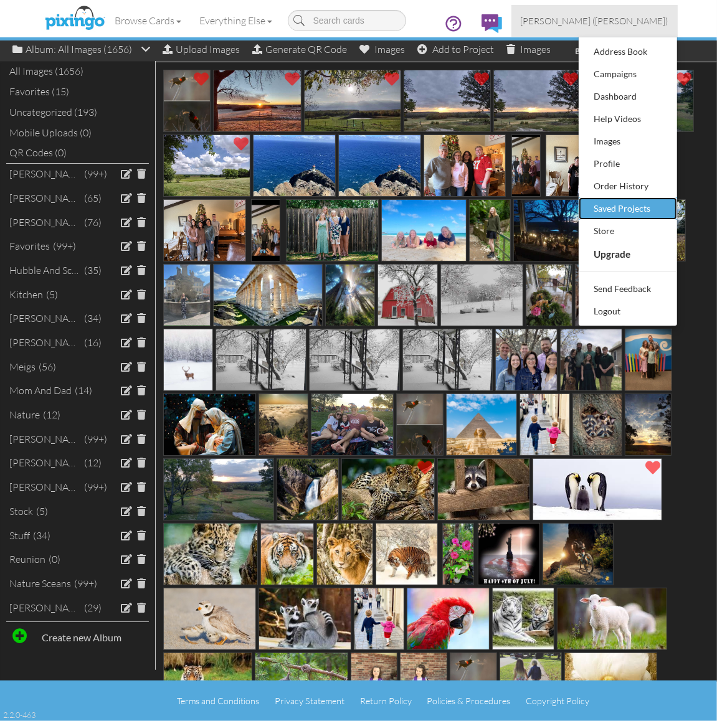
click at [617, 209] on div "Saved Projects" at bounding box center [627, 208] width 73 height 19
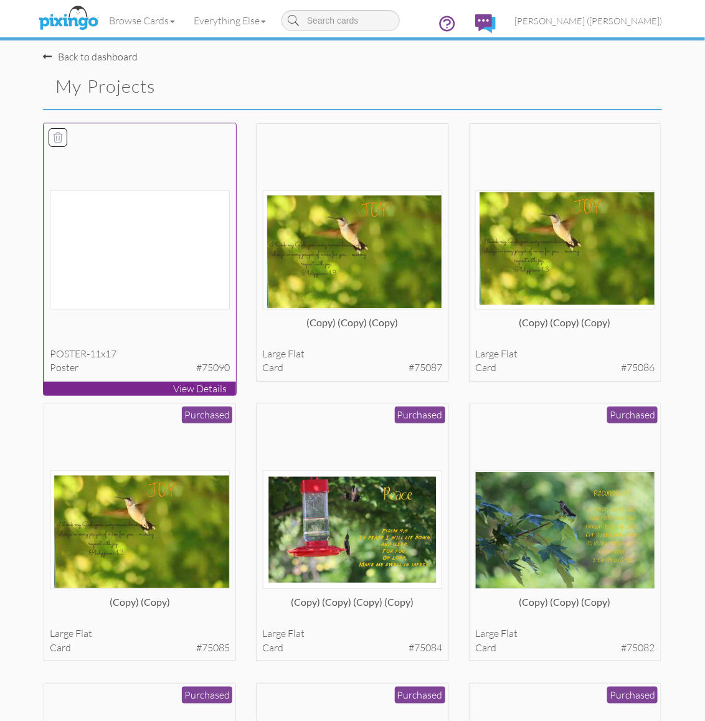
click at [163, 254] on img at bounding box center [140, 250] width 180 height 118
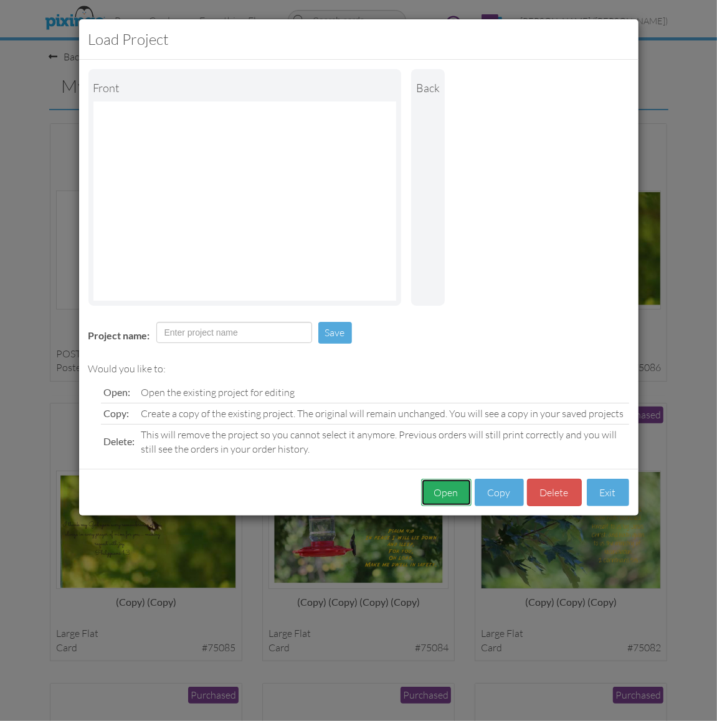
click at [445, 494] on button "Open" at bounding box center [446, 493] width 50 height 28
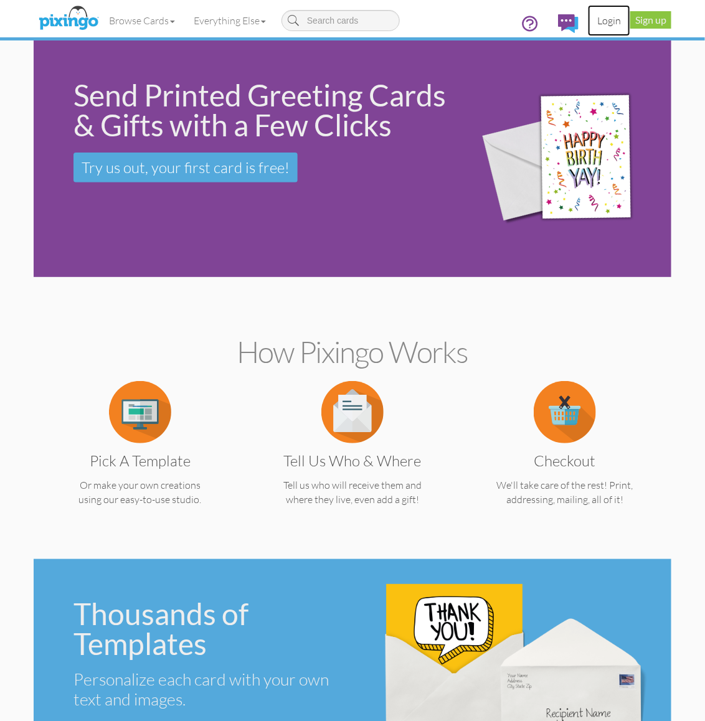
click at [603, 17] on link "Login" at bounding box center [609, 20] width 42 height 31
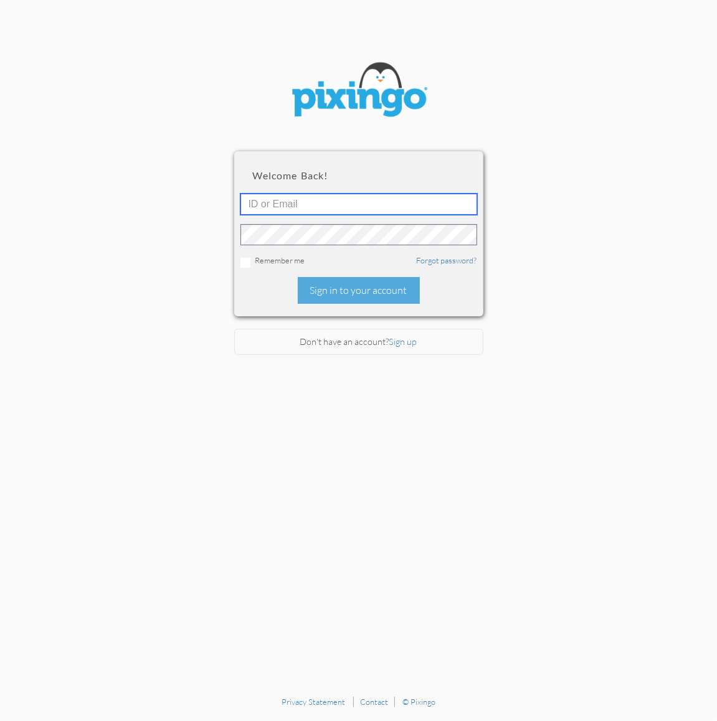
type input "2109"
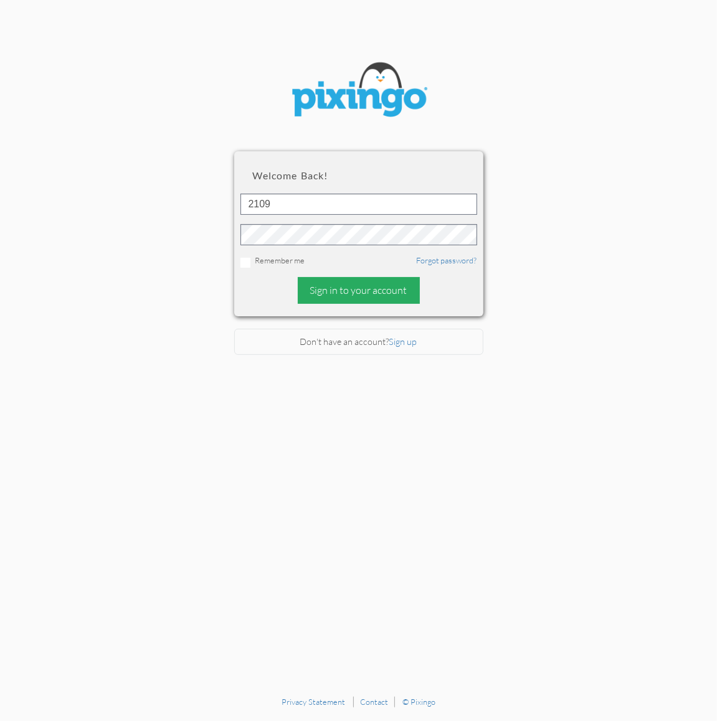
click at [364, 283] on div "Sign in to your account" at bounding box center [359, 290] width 122 height 27
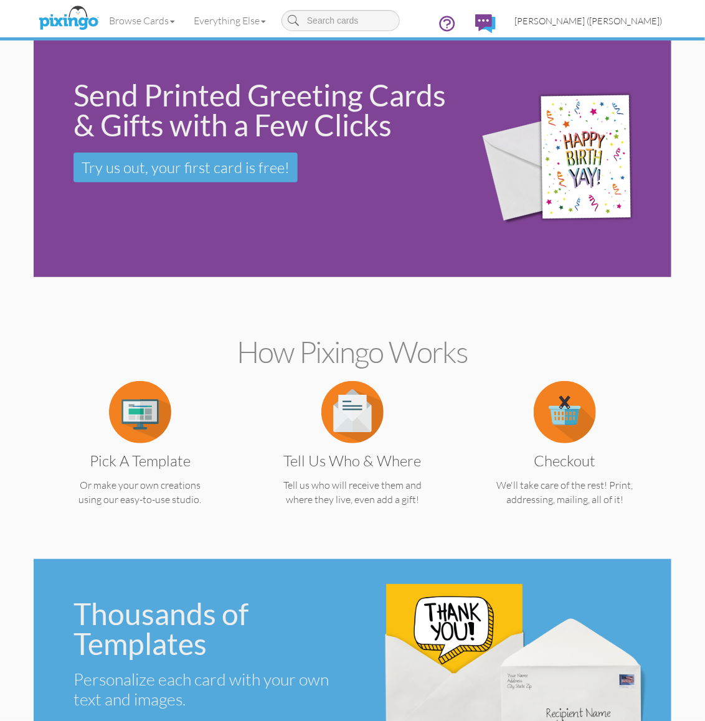
click at [642, 19] on span "[PERSON_NAME] ([PERSON_NAME])" at bounding box center [588, 21] width 148 height 11
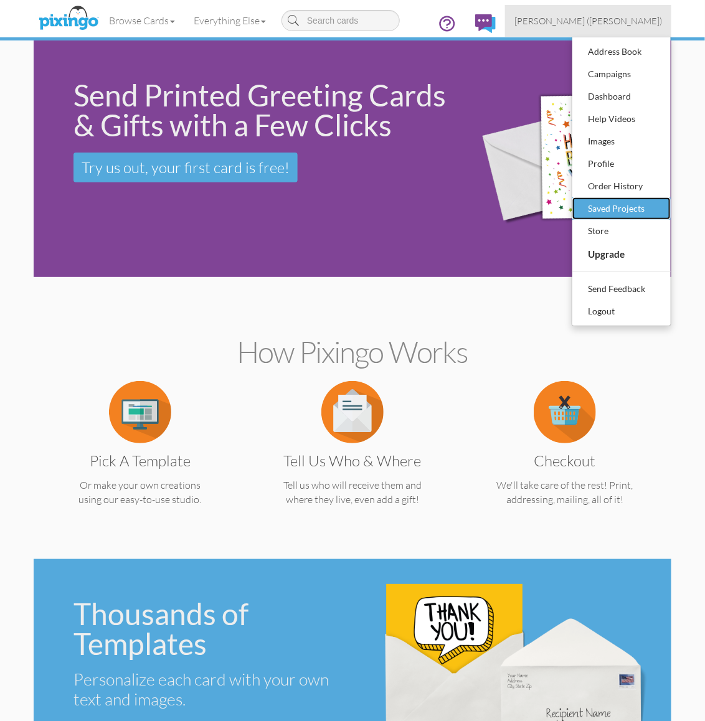
click at [609, 206] on div "Saved Projects" at bounding box center [621, 208] width 73 height 19
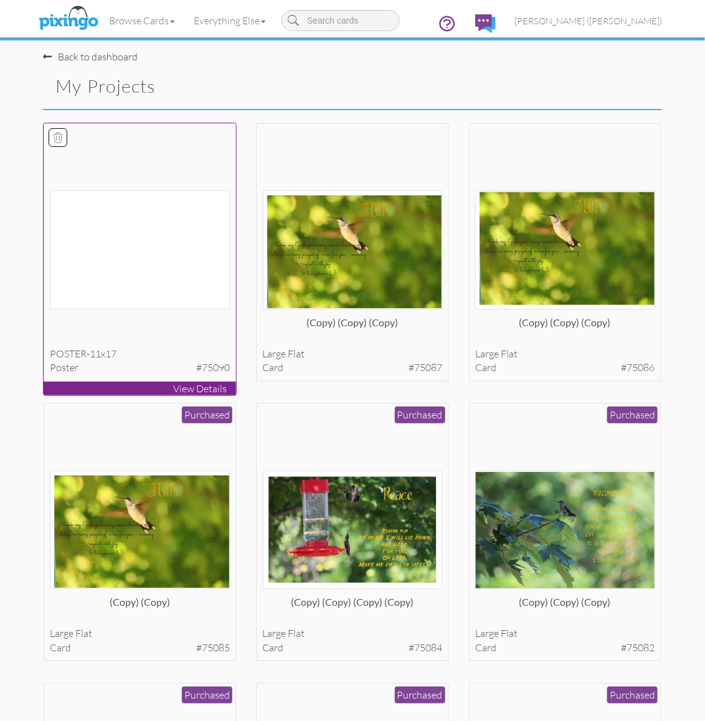
click at [123, 268] on img at bounding box center [140, 250] width 180 height 118
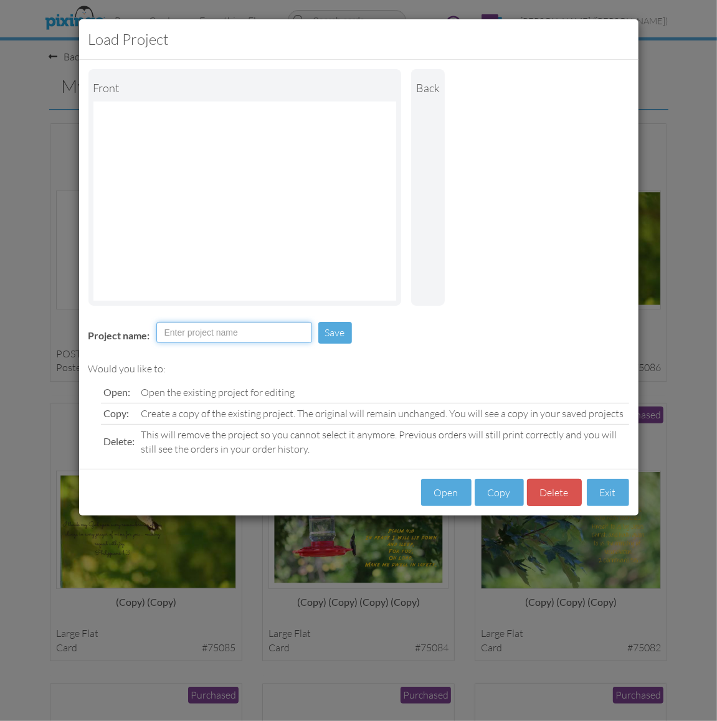
click at [163, 331] on input "Project name:" at bounding box center [234, 332] width 156 height 21
type input "2025 placements [PERSON_NAME]"
click at [346, 334] on button "Save" at bounding box center [335, 333] width 34 height 22
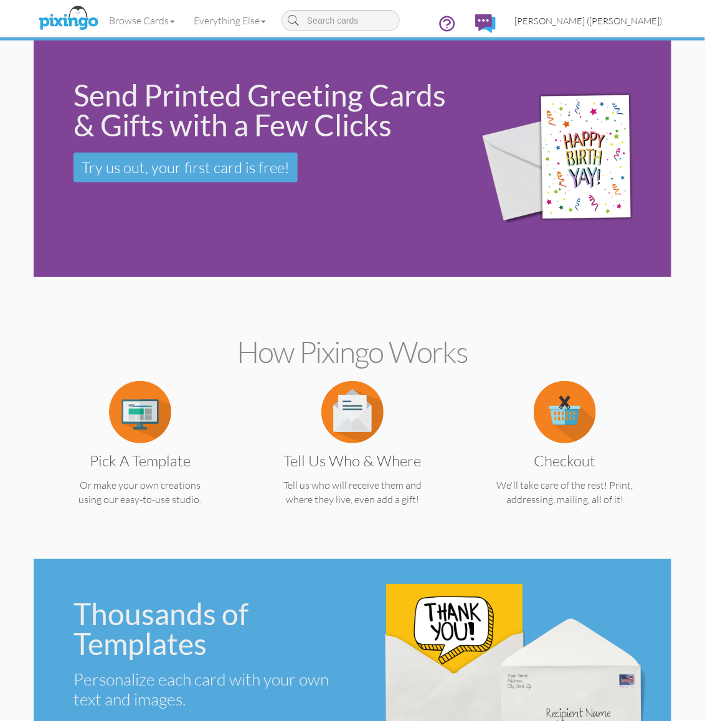
click at [626, 16] on span "[PERSON_NAME] ([PERSON_NAME])" at bounding box center [588, 21] width 148 height 11
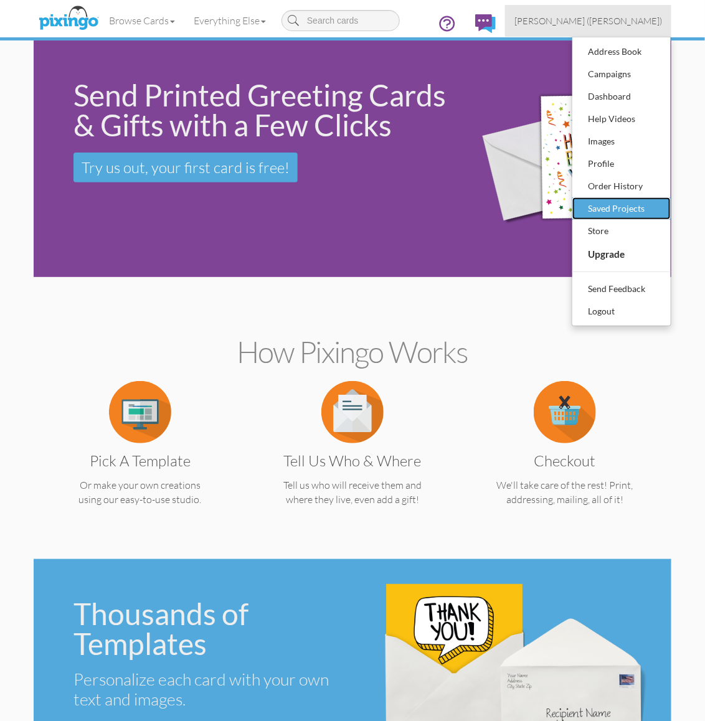
click at [621, 206] on div "Saved Projects" at bounding box center [621, 208] width 73 height 19
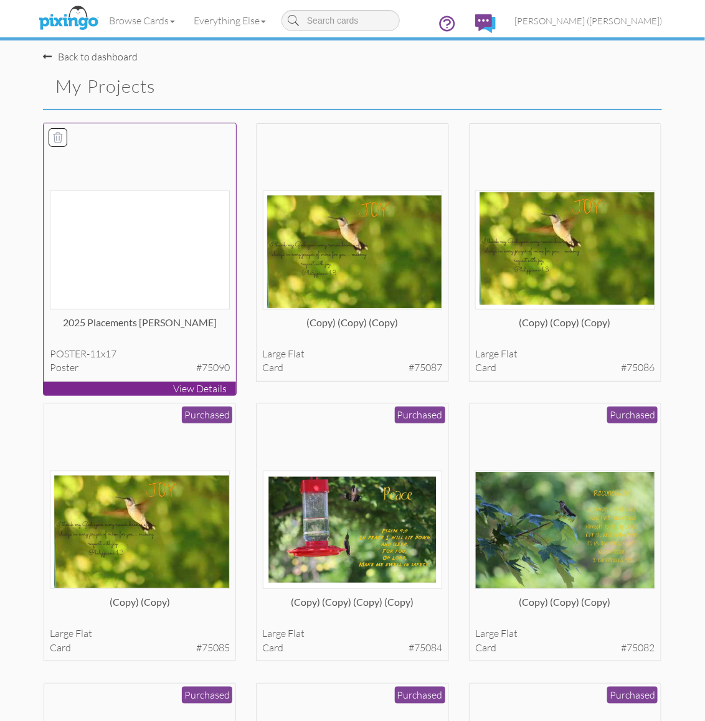
click at [140, 224] on img at bounding box center [140, 250] width 180 height 118
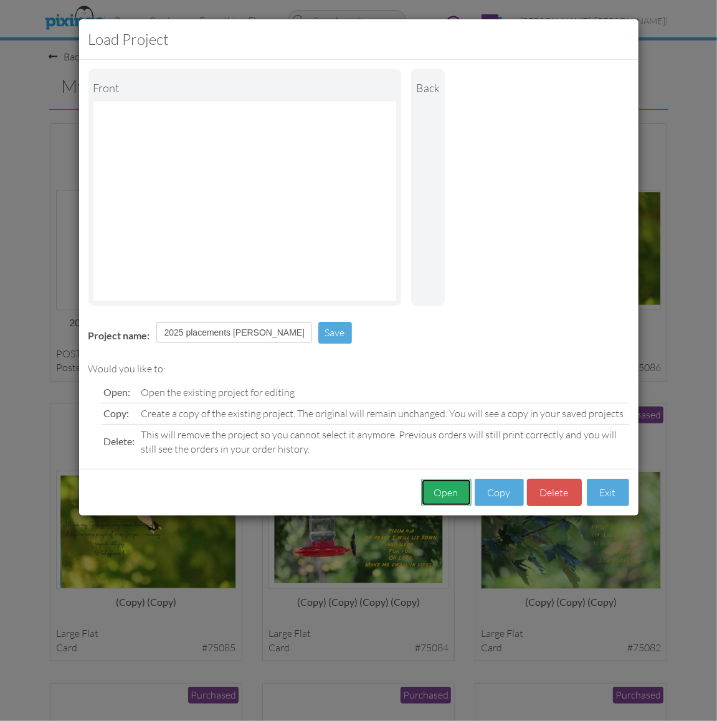
click at [452, 490] on button "Open" at bounding box center [446, 493] width 50 height 28
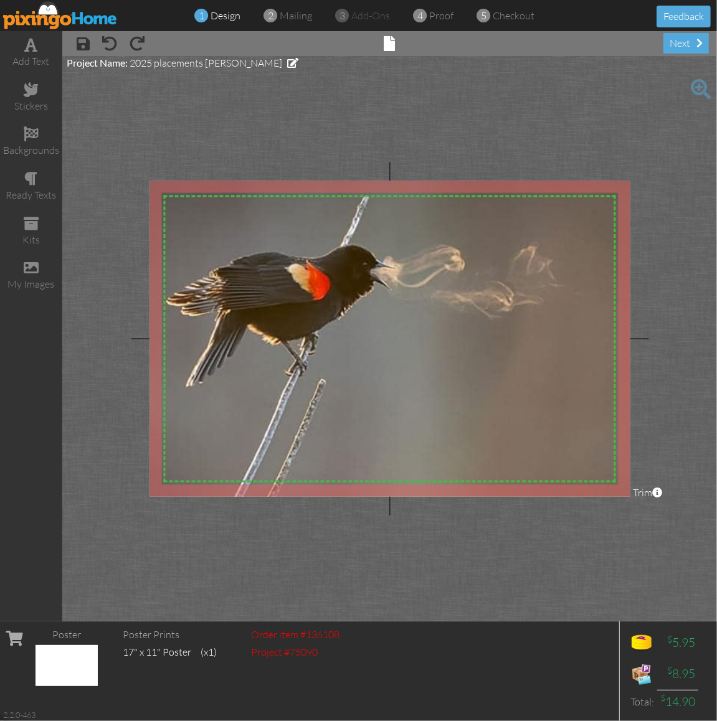
click at [480, 344] on img at bounding box center [391, 539] width 563 height 741
drag, startPoint x: 488, startPoint y: 300, endPoint x: 636, endPoint y: 259, distance: 153.8
drag, startPoint x: 636, startPoint y: 259, endPoint x: 635, endPoint y: 206, distance: 53.6
click at [635, 206] on project-studio-wrapper "X X X X X X X X X X X X X X X X X X X X X X X X X X X X X X X X X X X X X X X X…" at bounding box center [389, 339] width 655 height 566
click at [489, 357] on img at bounding box center [391, 538] width 563 height 741
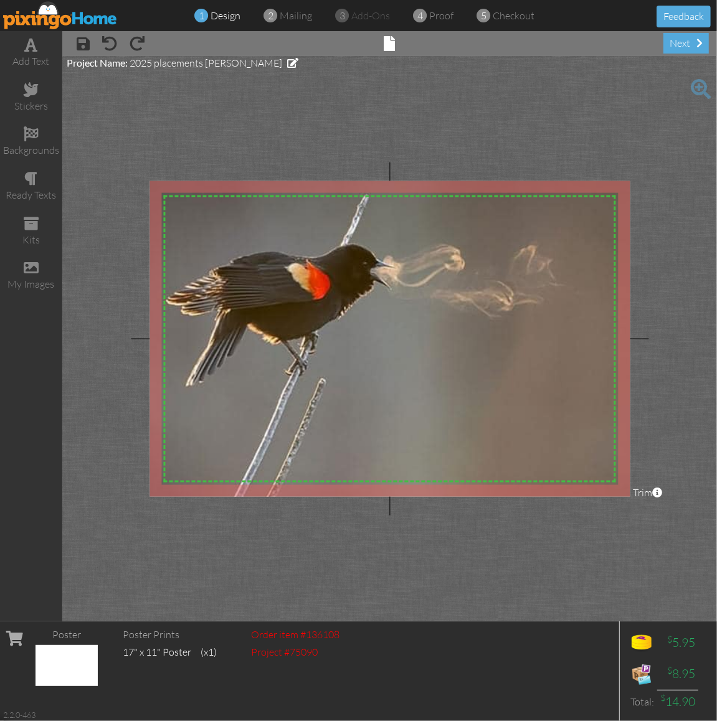
drag, startPoint x: 396, startPoint y: 82, endPoint x: 249, endPoint y: 110, distance: 149.6
click at [249, 110] on project-studio-wrapper "X X X X X X X X X X X X X X X X X X X X X X X X X X X X X X X X X X X X X X X X…" at bounding box center [389, 339] width 655 height 566
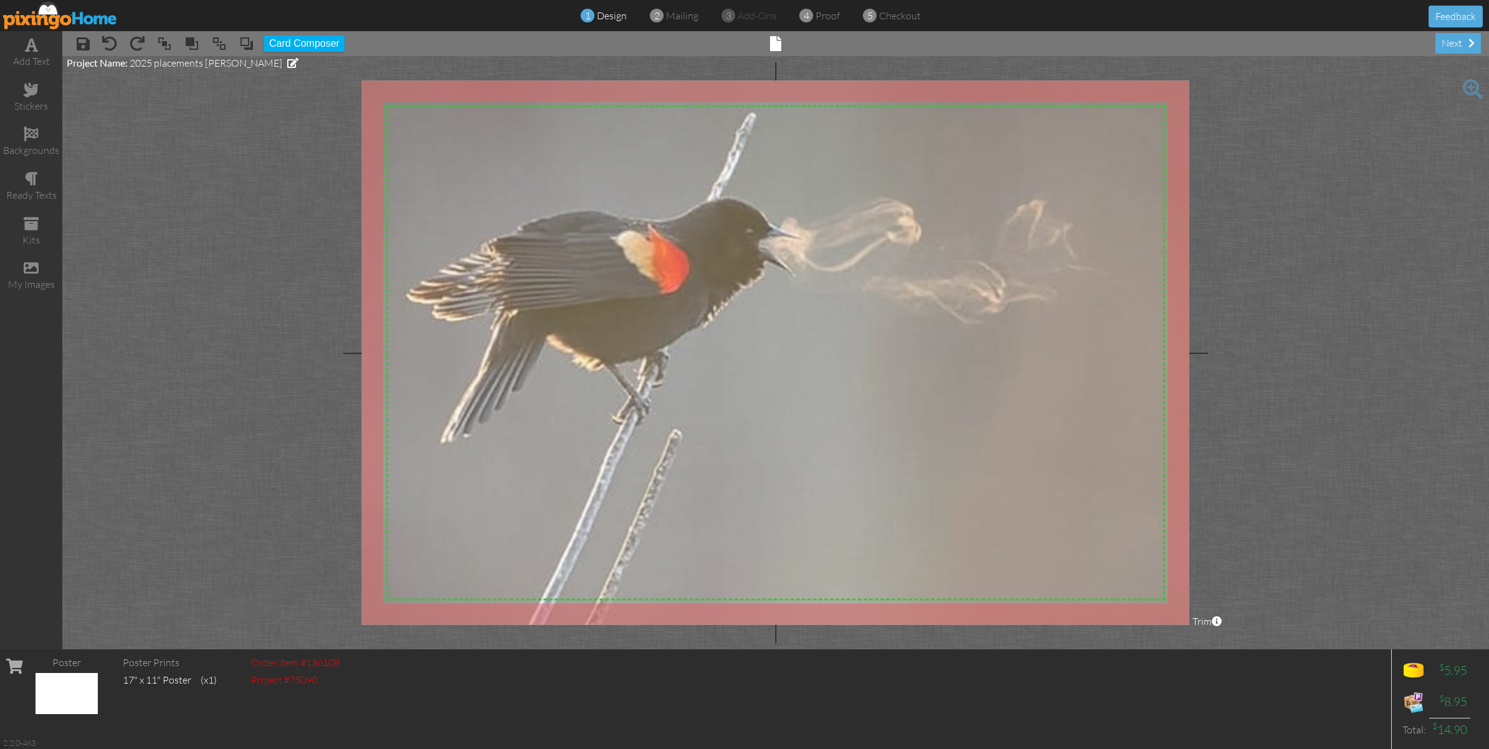
drag, startPoint x: 826, startPoint y: 88, endPoint x: 842, endPoint y: 97, distance: 18.4
click at [716, 97] on img at bounding box center [793, 705] width 970 height 1276
